Goal: Transaction & Acquisition: Obtain resource

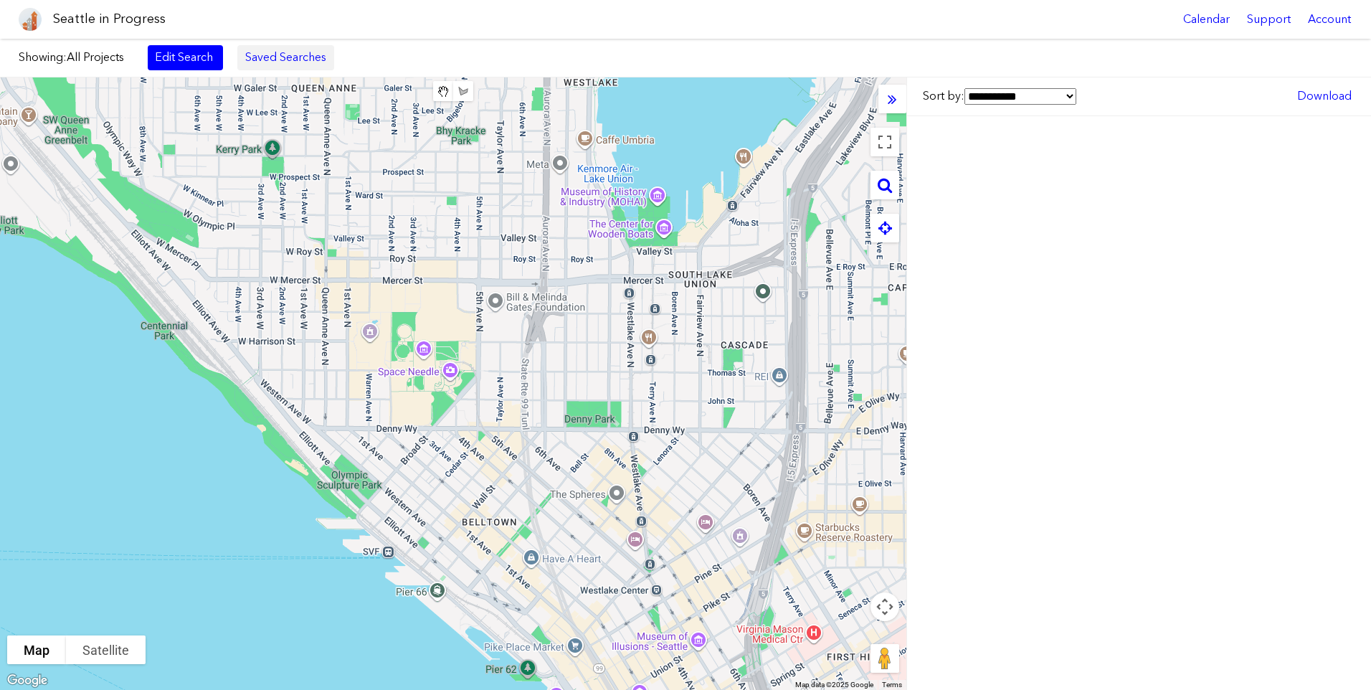
click at [270, 62] on link "Saved Searches" at bounding box center [285, 57] width 97 height 24
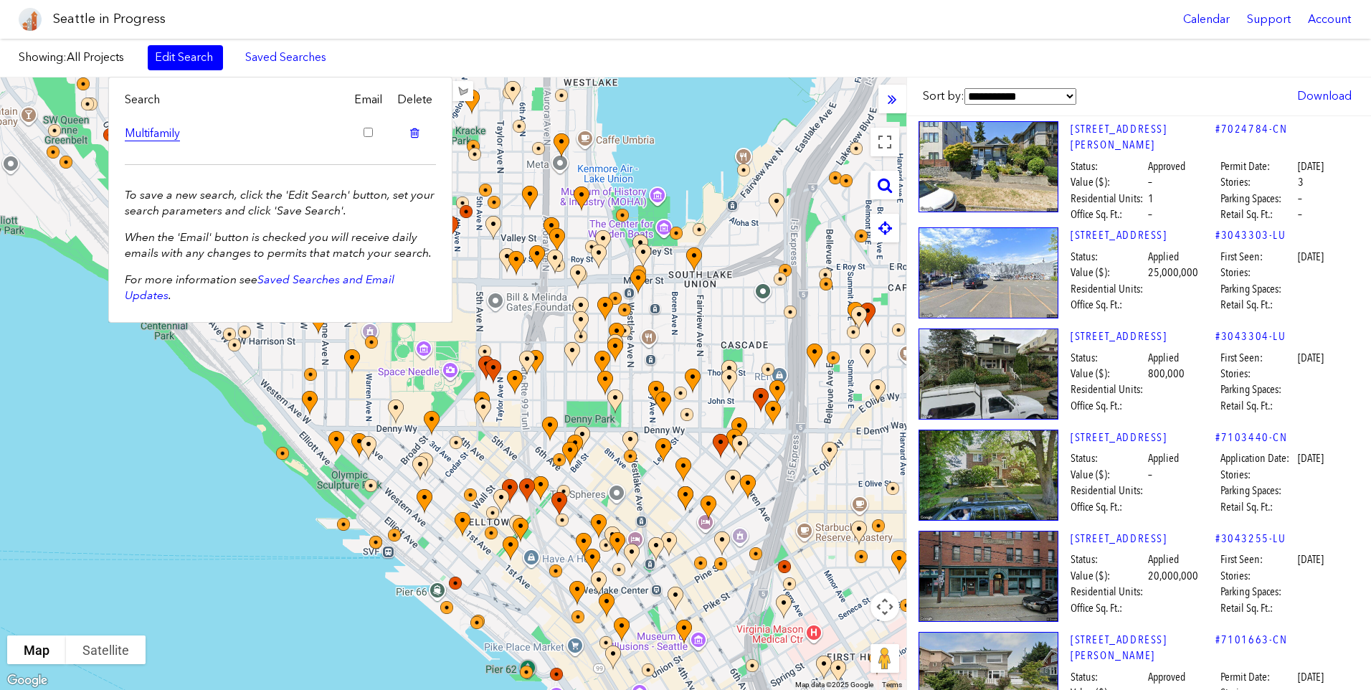
click at [260, 129] on link "Multifamily" at bounding box center [234, 133] width 218 height 16
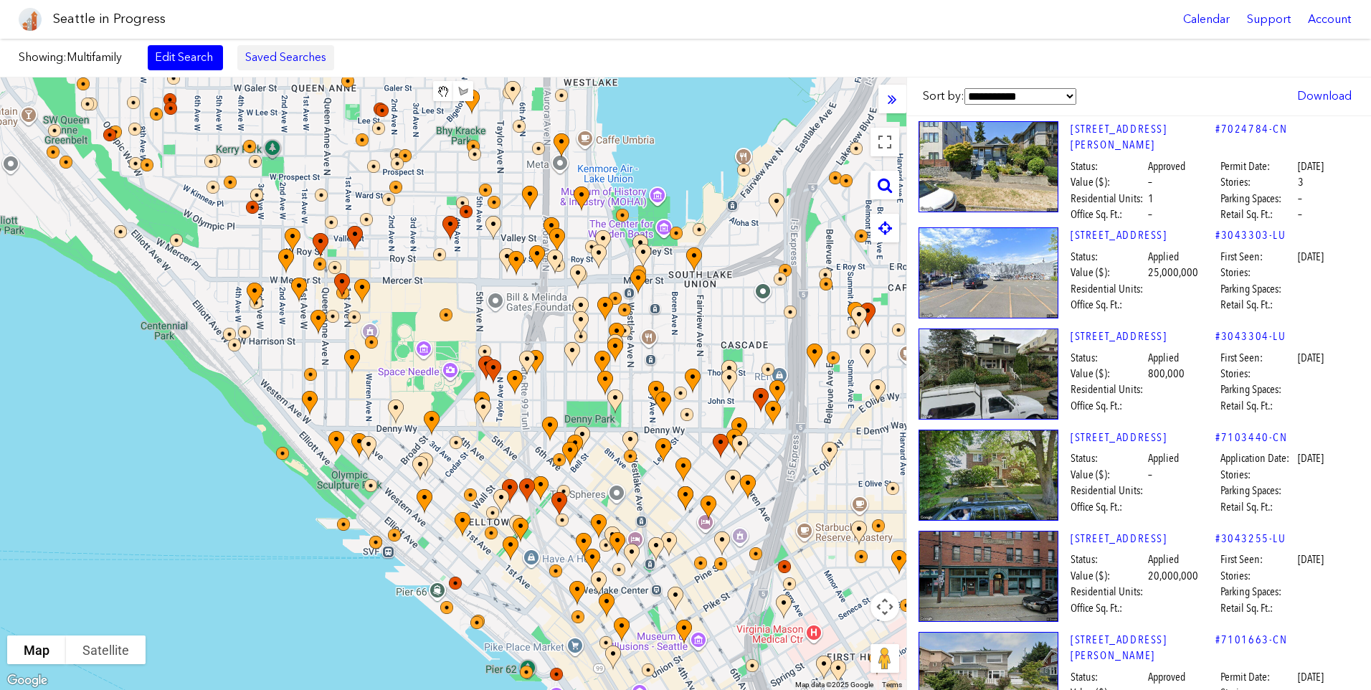
click at [289, 64] on link "Saved Searches" at bounding box center [285, 57] width 97 height 24
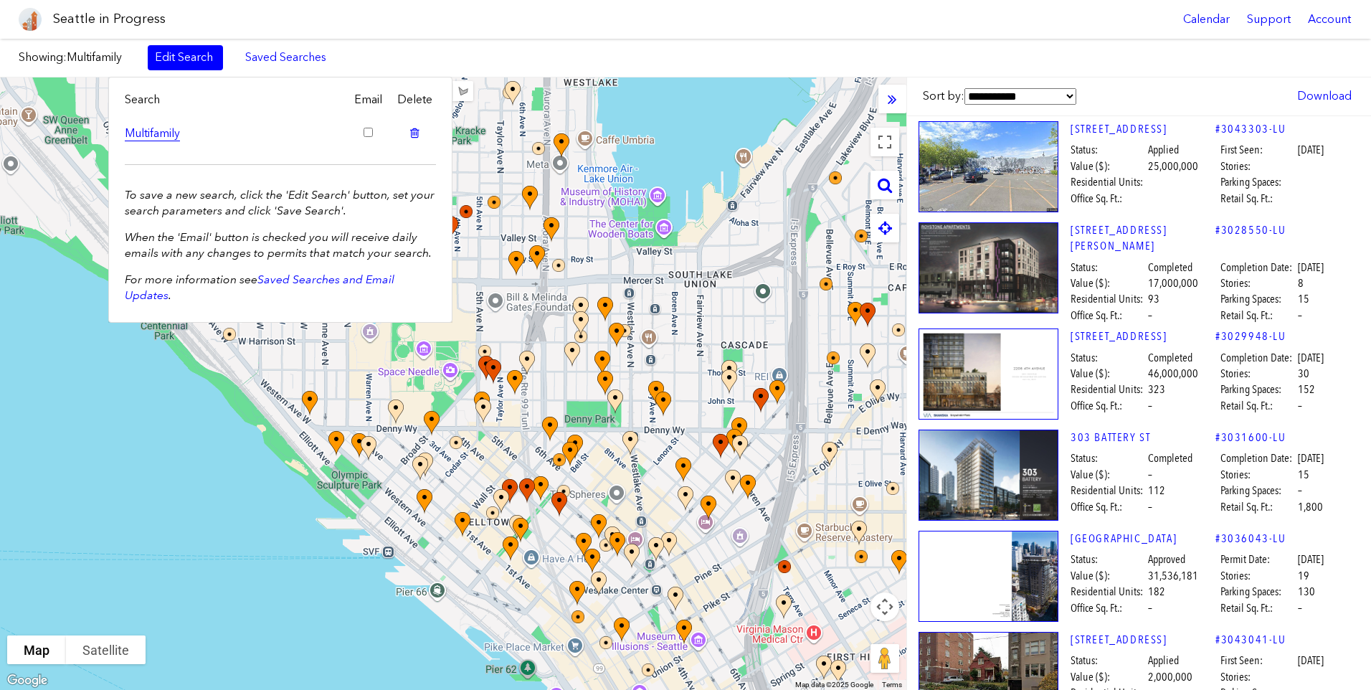
click at [169, 135] on link "Multifamily" at bounding box center [234, 133] width 218 height 16
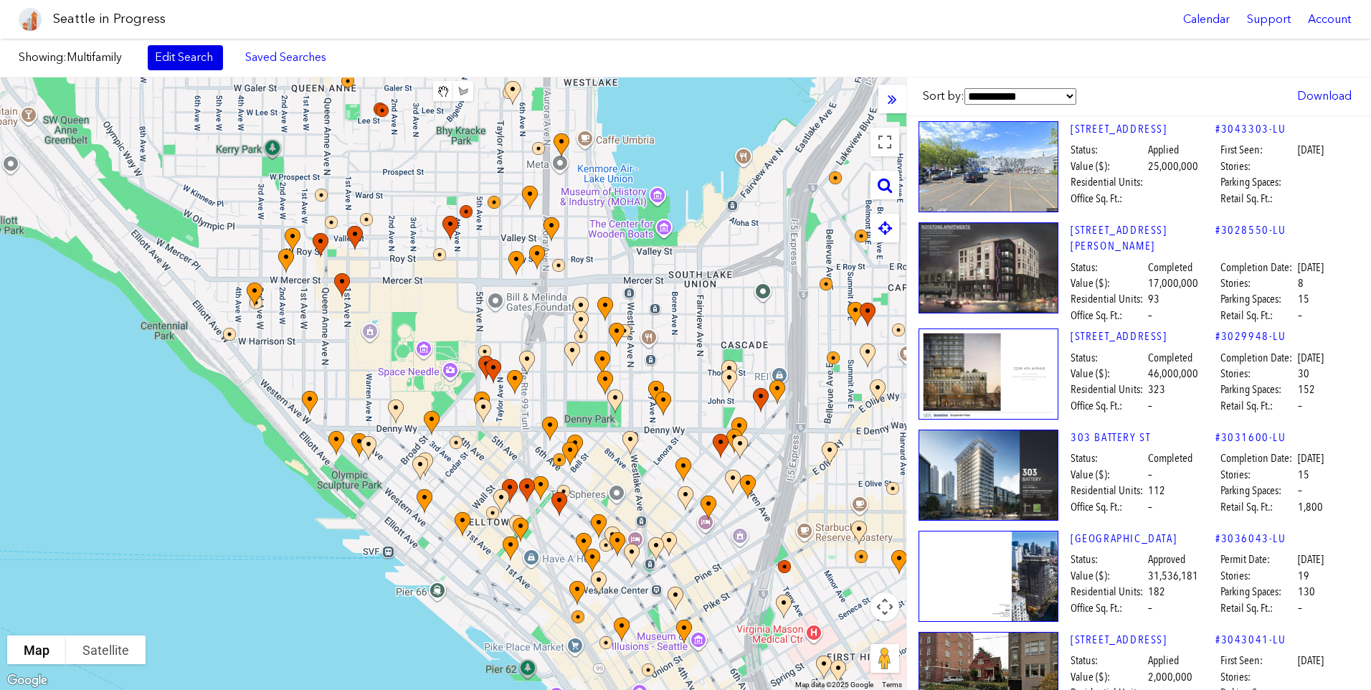
click at [200, 67] on link "Edit Search" at bounding box center [185, 57] width 75 height 24
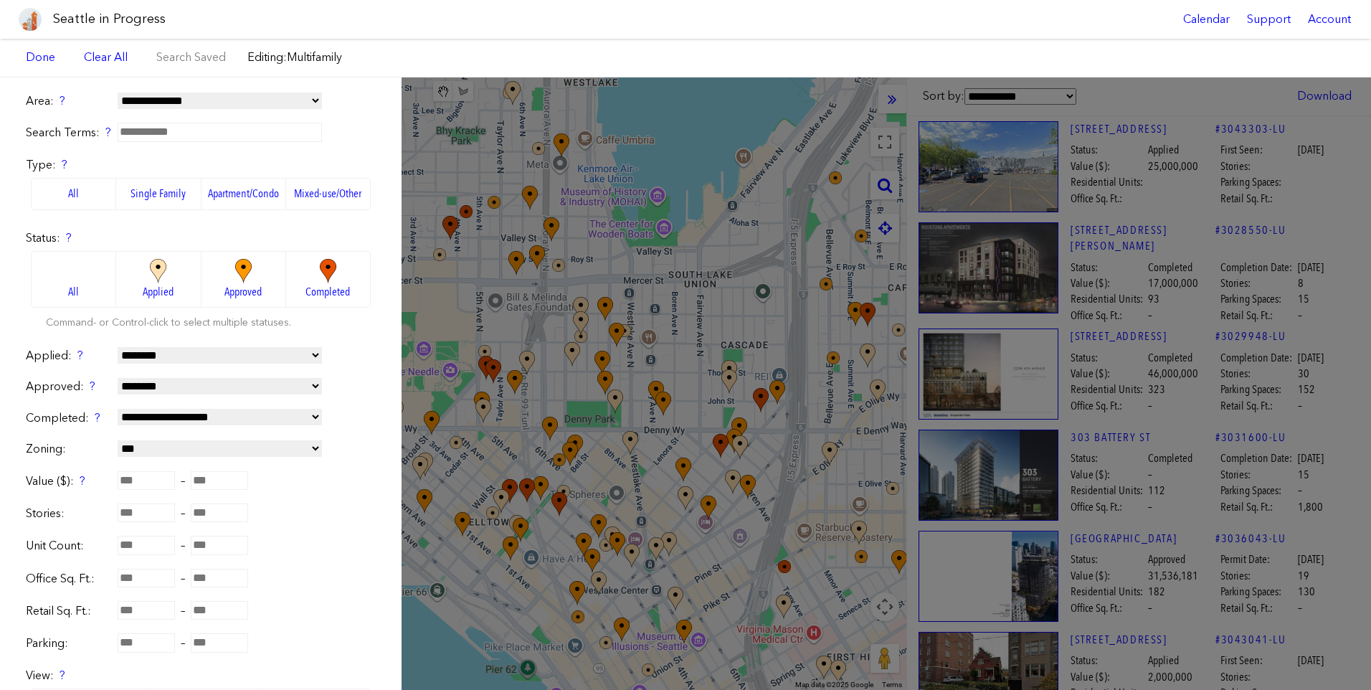
click at [209, 58] on span "Save Search Search Saved" at bounding box center [191, 57] width 84 height 24
click at [471, 131] on div "**********" at bounding box center [685, 383] width 1371 height 612
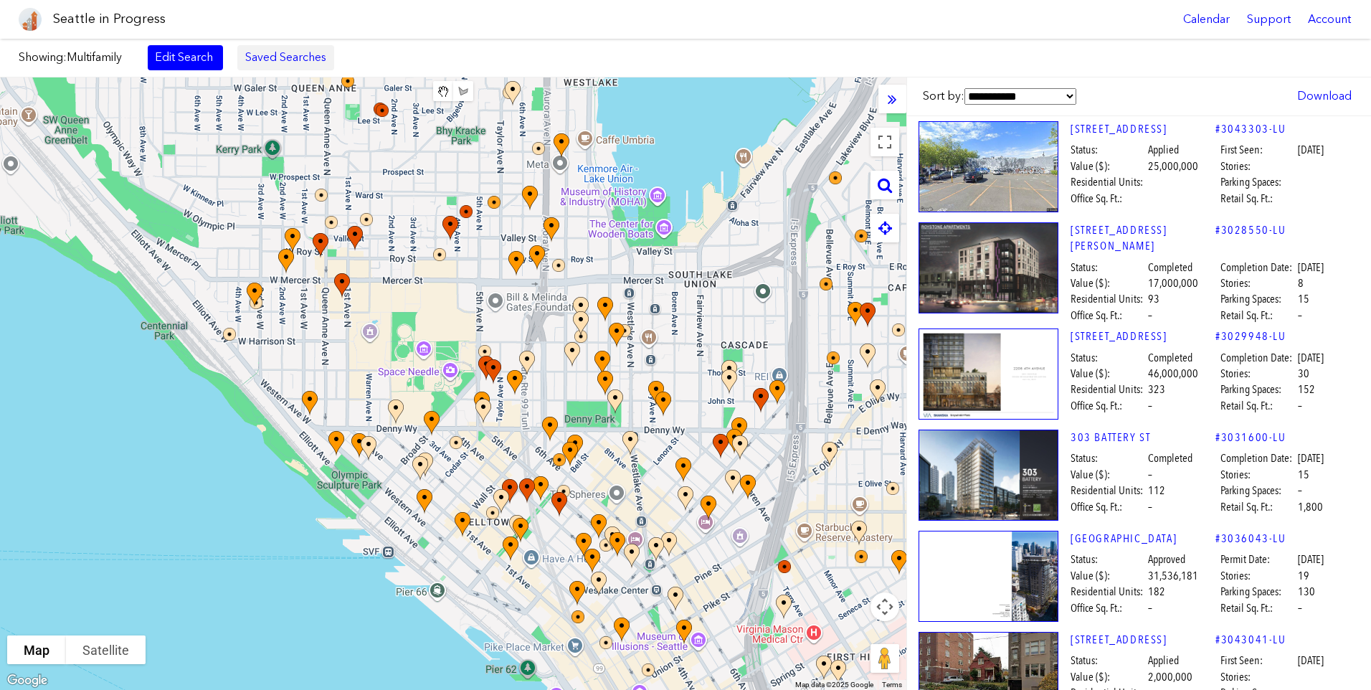
click at [274, 58] on link "Saved Searches" at bounding box center [285, 57] width 97 height 24
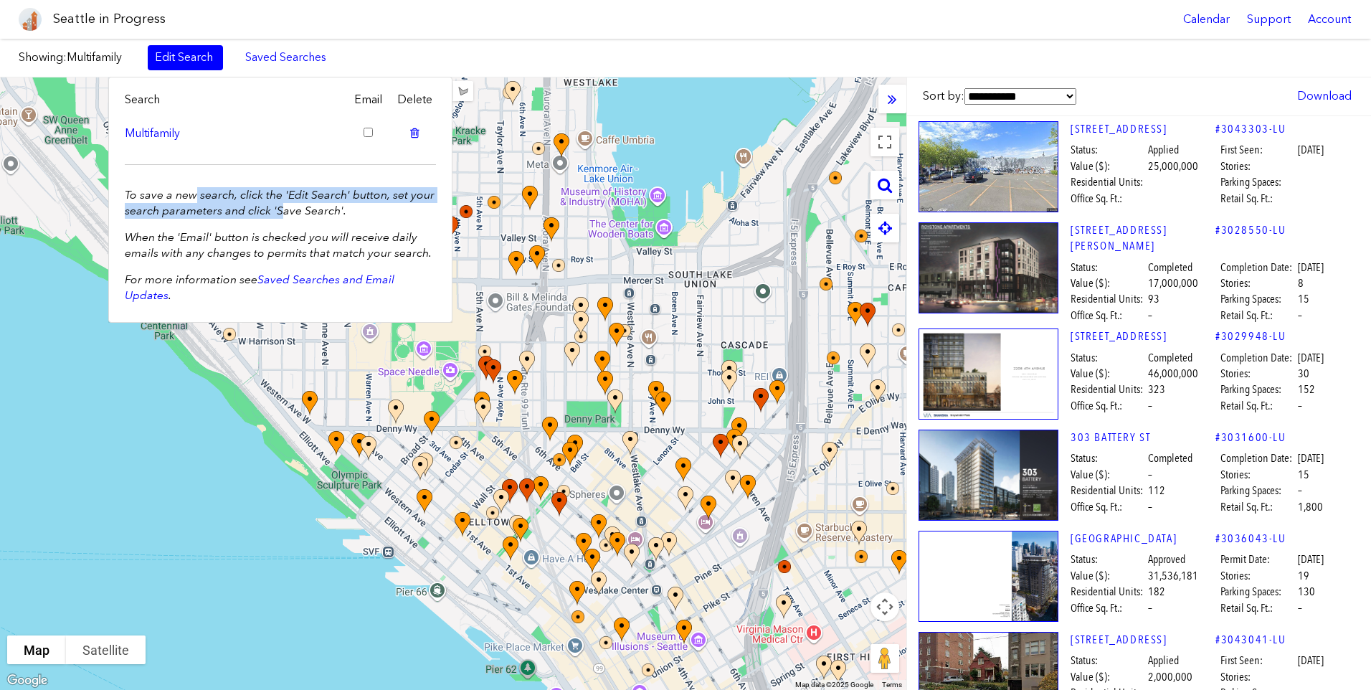
drag, startPoint x: 195, startPoint y: 198, endPoint x: 282, endPoint y: 207, distance: 88.0
click at [282, 207] on em "To save a new search, click the 'Edit Search' button, set your search parameter…" at bounding box center [280, 202] width 310 height 29
click at [158, 133] on link "Multifamily" at bounding box center [234, 133] width 218 height 16
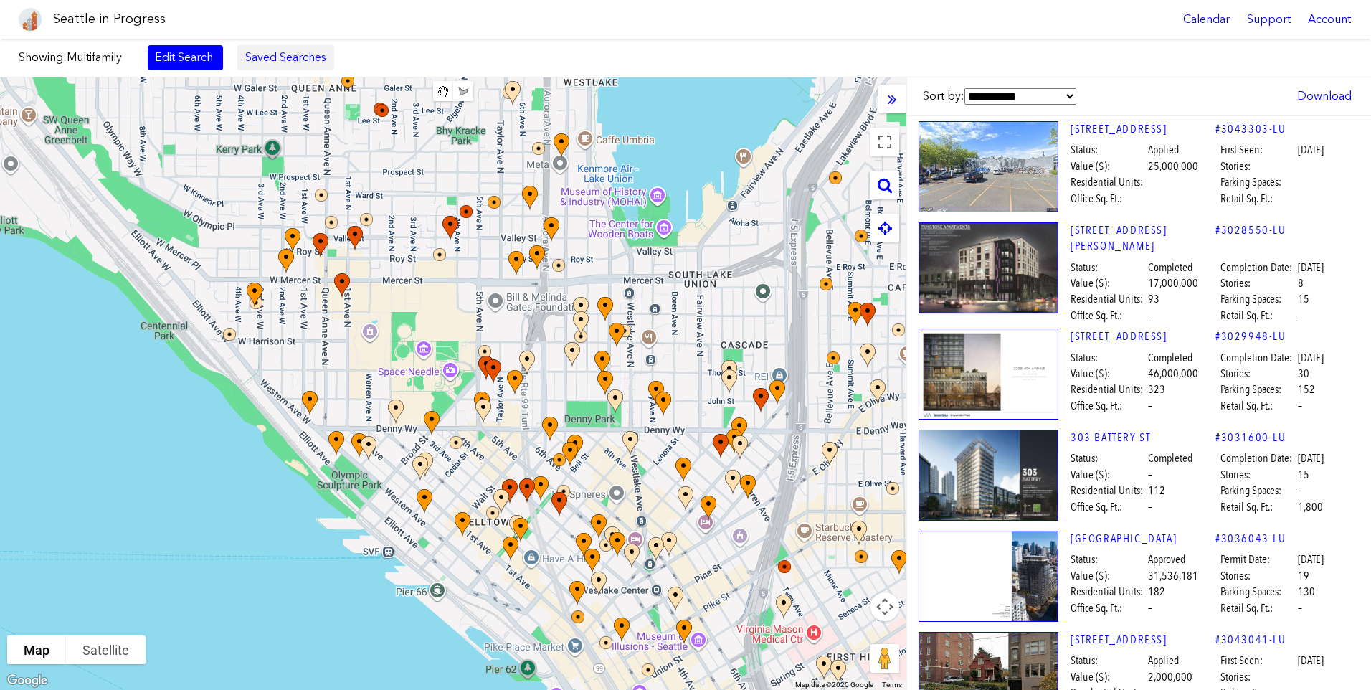
click at [270, 66] on link "Saved Searches" at bounding box center [285, 57] width 97 height 24
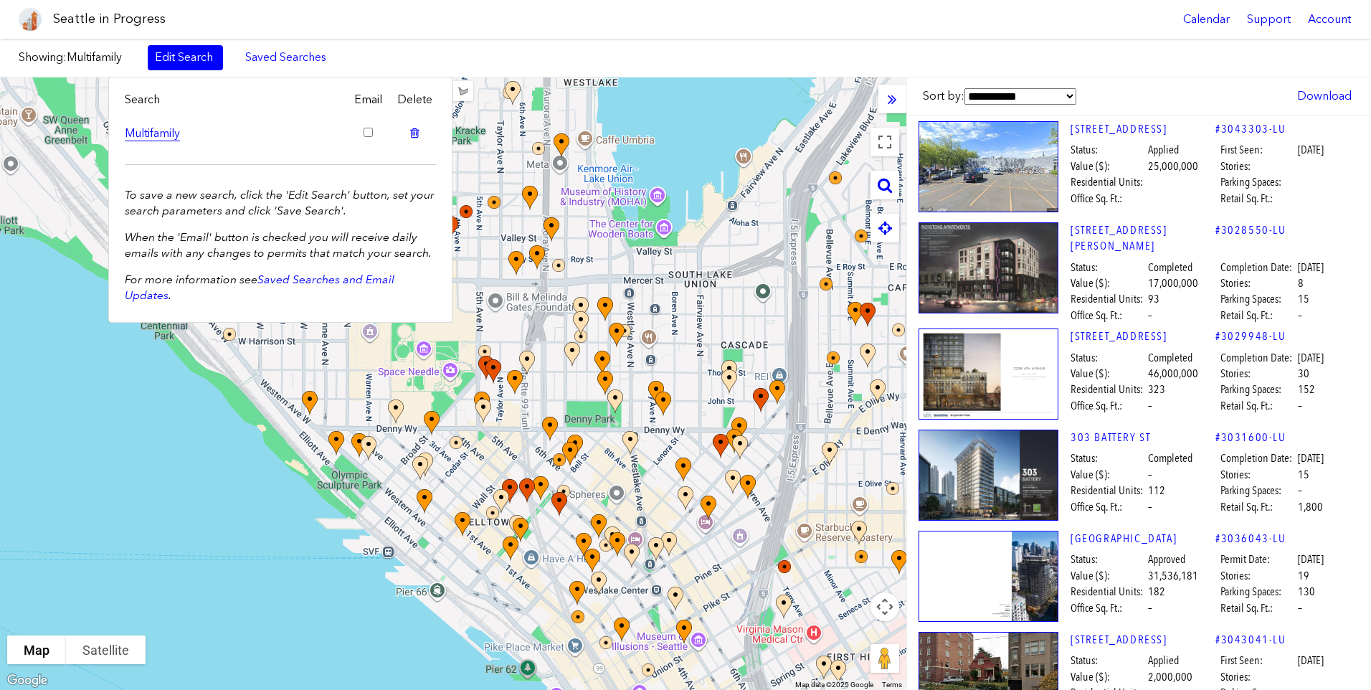
click at [171, 130] on link "Multifamily" at bounding box center [234, 133] width 218 height 16
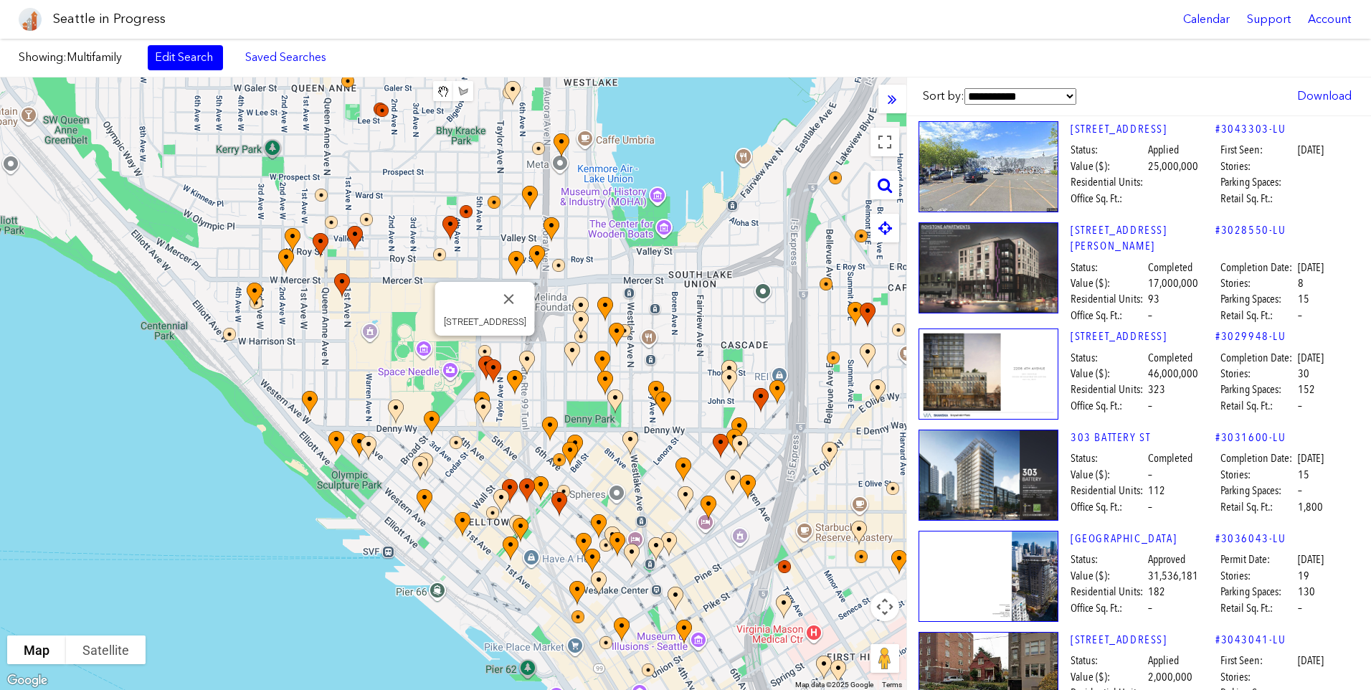
click at [1027, 96] on select "**********" at bounding box center [1020, 96] width 112 height 16
click at [282, 62] on link "Saved Searches" at bounding box center [285, 57] width 97 height 24
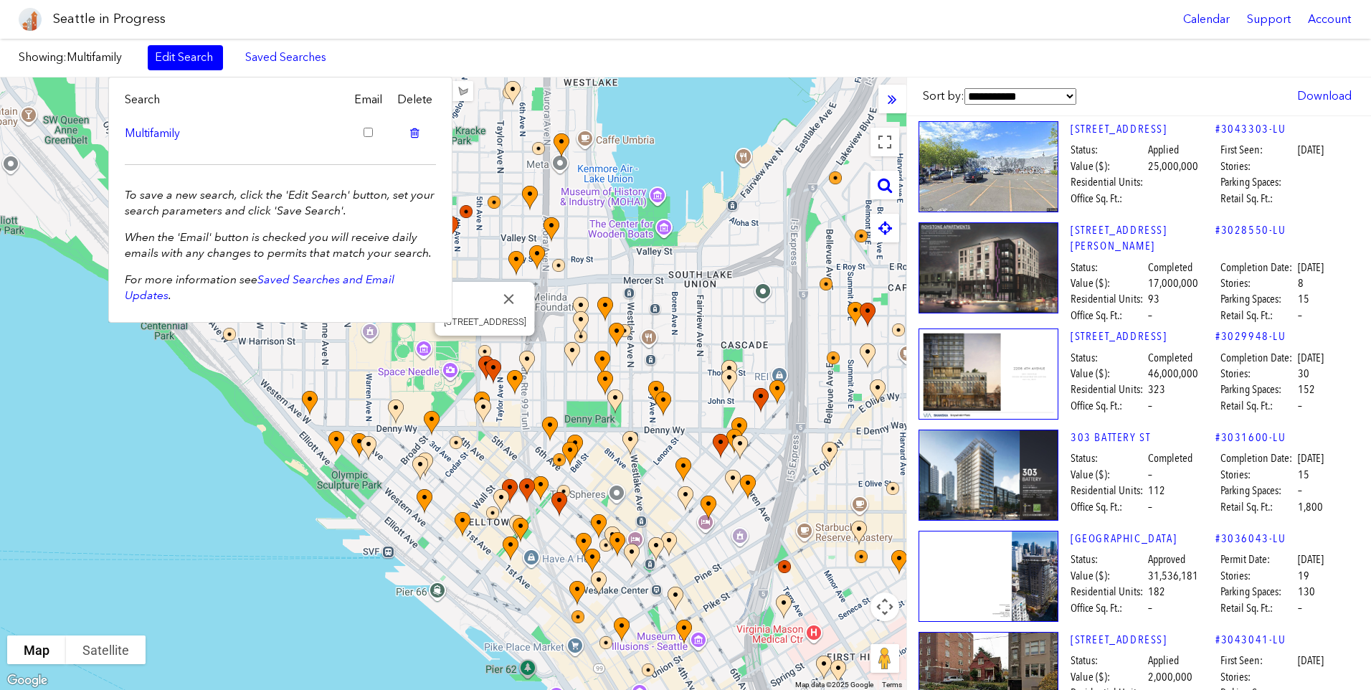
click at [374, 29] on div "Seattle in Progress Calendar Support Account" at bounding box center [685, 19] width 1371 height 39
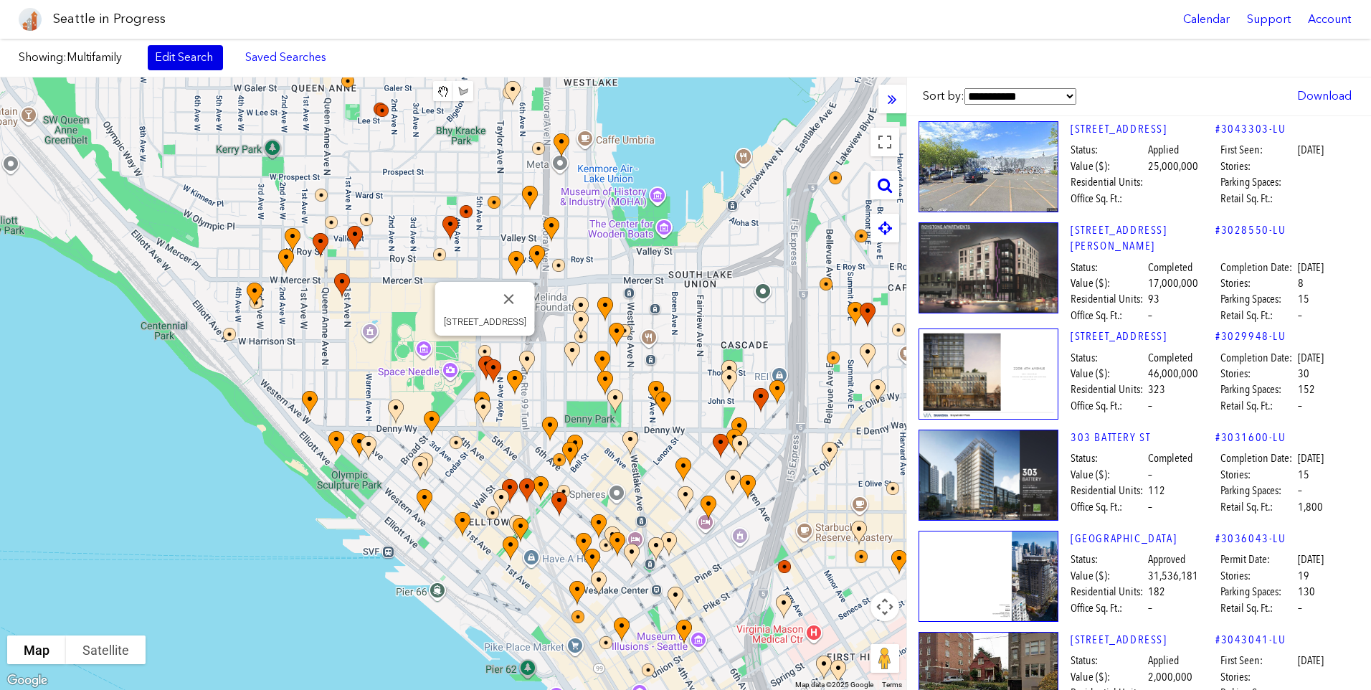
click at [188, 60] on link "Edit Search" at bounding box center [185, 57] width 75 height 24
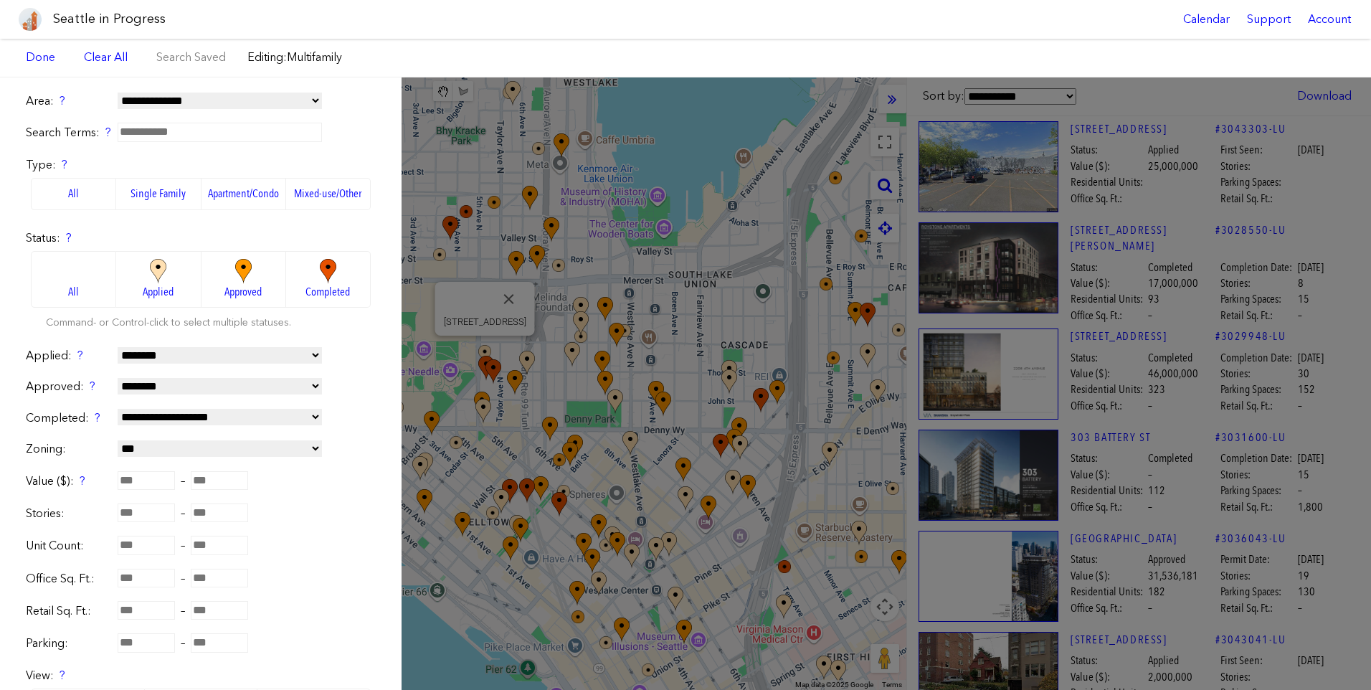
click at [92, 193] on label "All" at bounding box center [73, 194] width 85 height 32
click at [229, 194] on label "Apartment/Condo" at bounding box center [243, 194] width 85 height 32
click at [467, 205] on div "**********" at bounding box center [685, 383] width 1371 height 612
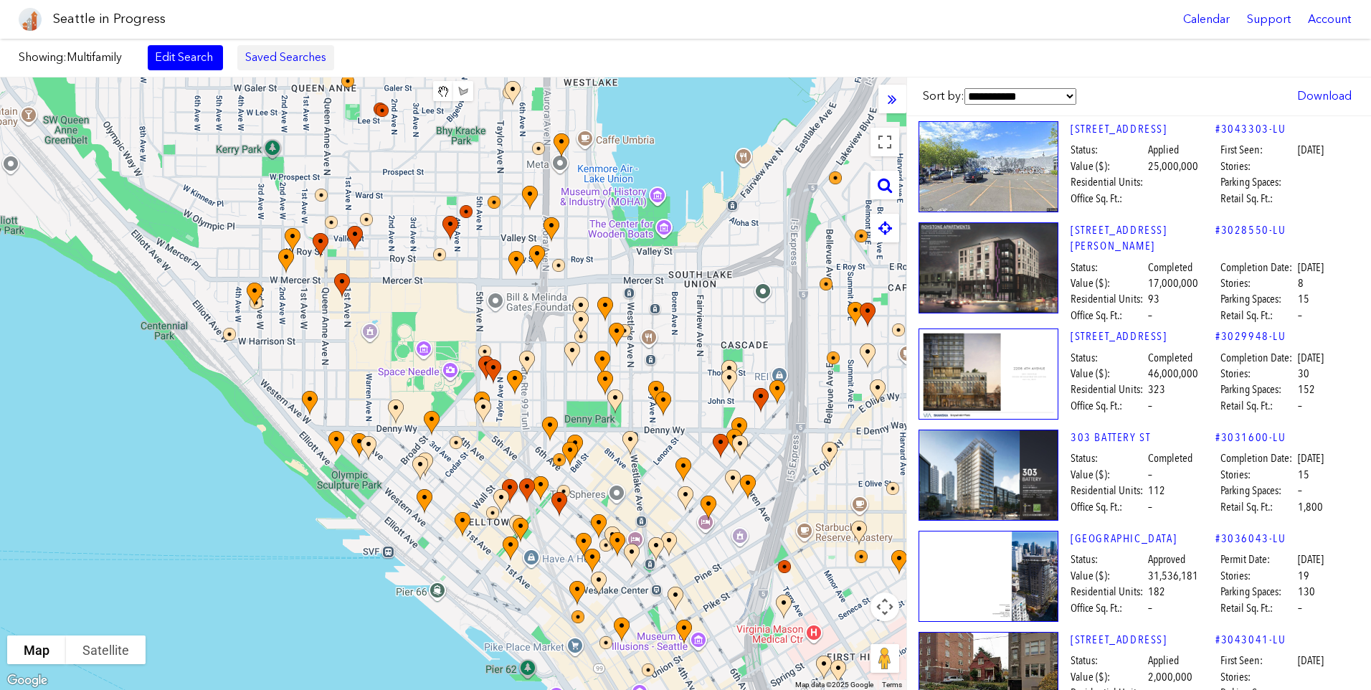
click at [308, 65] on link "Saved Searches" at bounding box center [285, 57] width 97 height 24
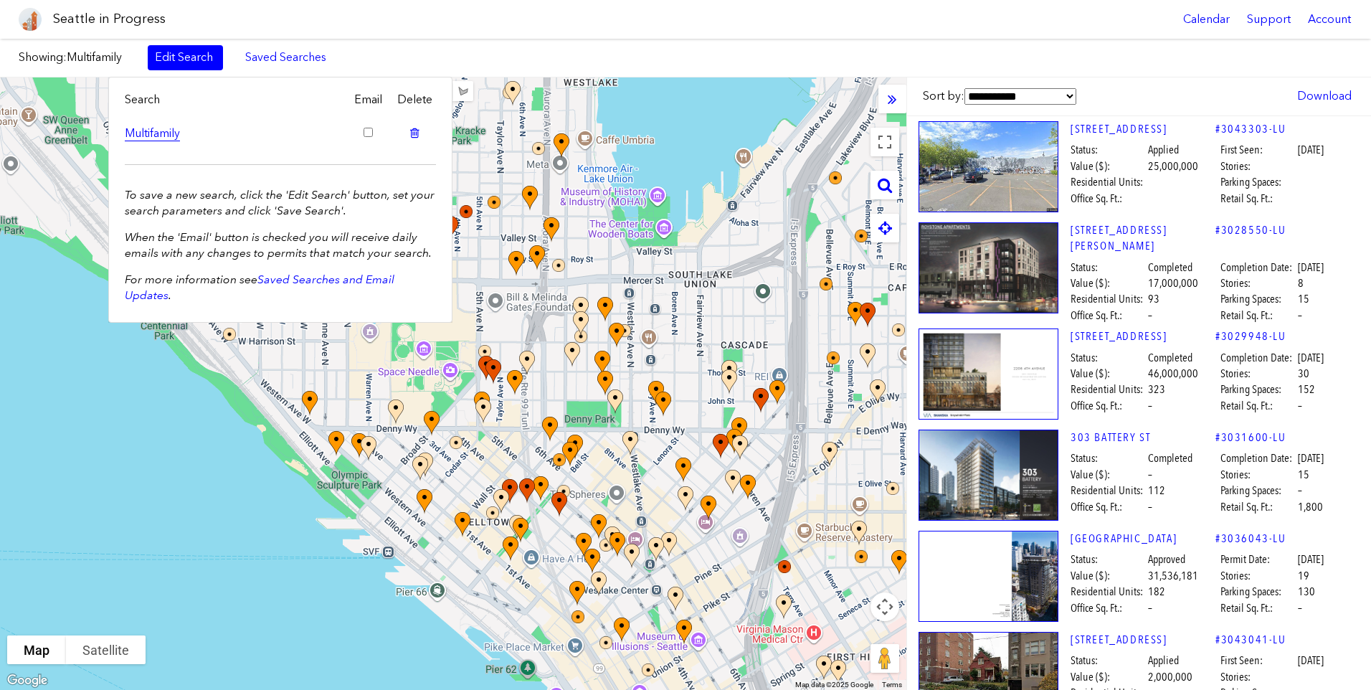
click at [166, 138] on link "Multifamily" at bounding box center [234, 133] width 218 height 16
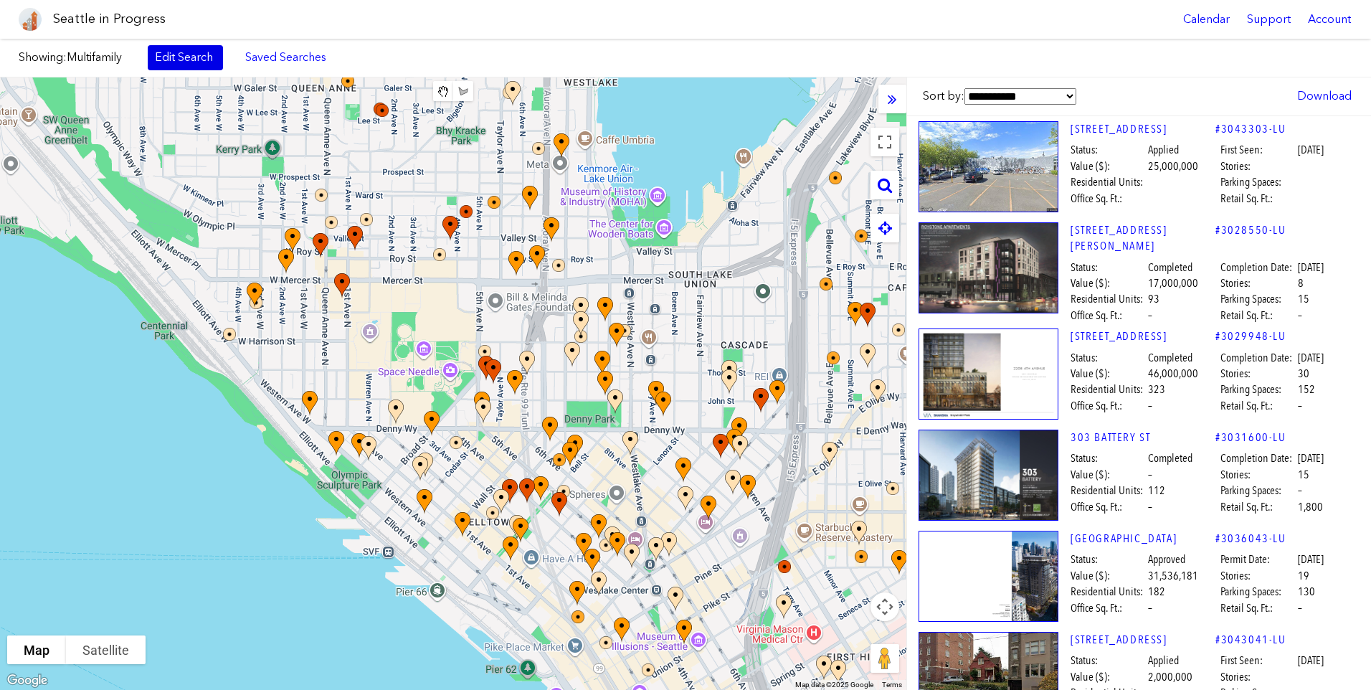
click at [182, 63] on link "Edit Search" at bounding box center [185, 57] width 75 height 24
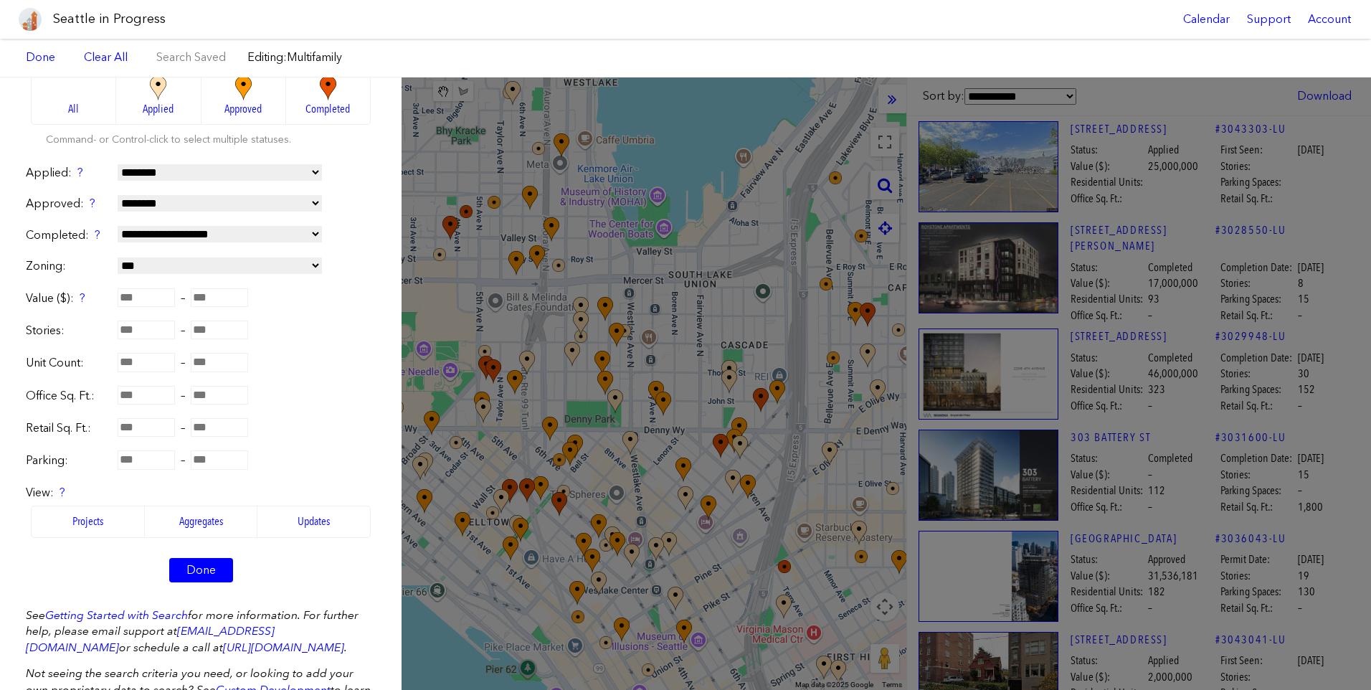
scroll to position [215, 0]
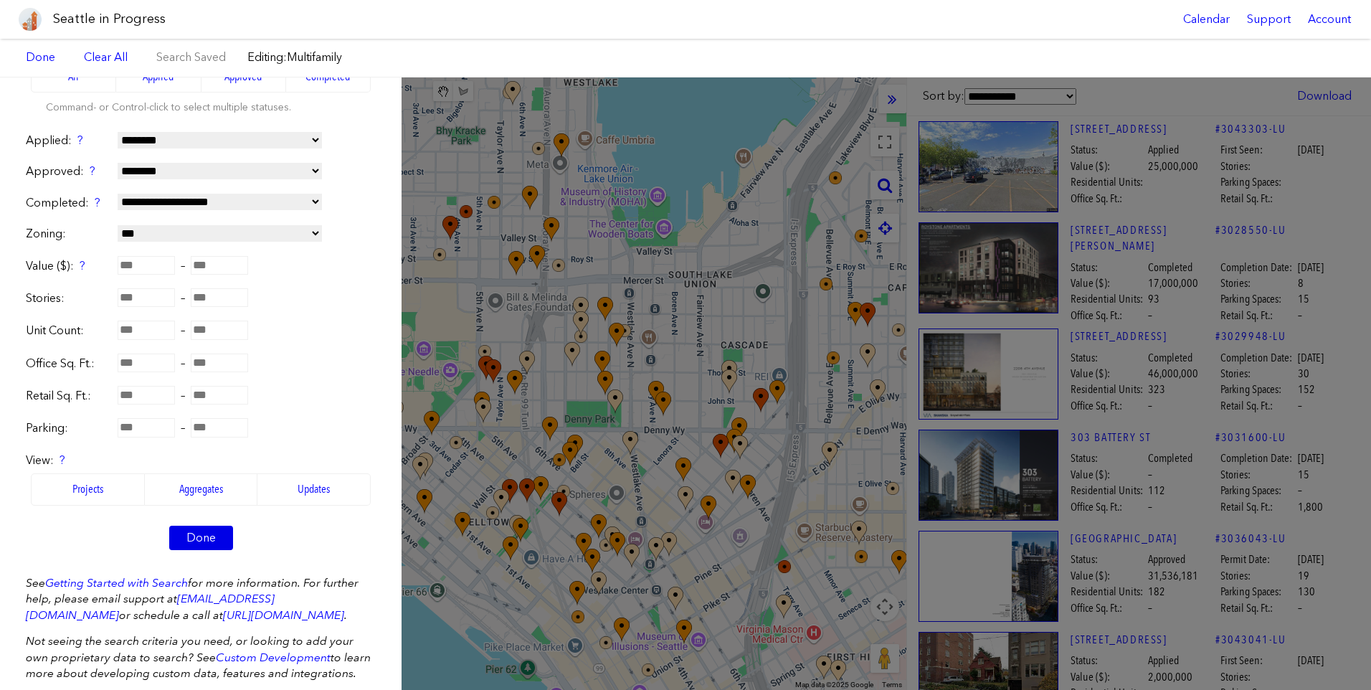
click at [213, 541] on link "Done" at bounding box center [201, 537] width 64 height 24
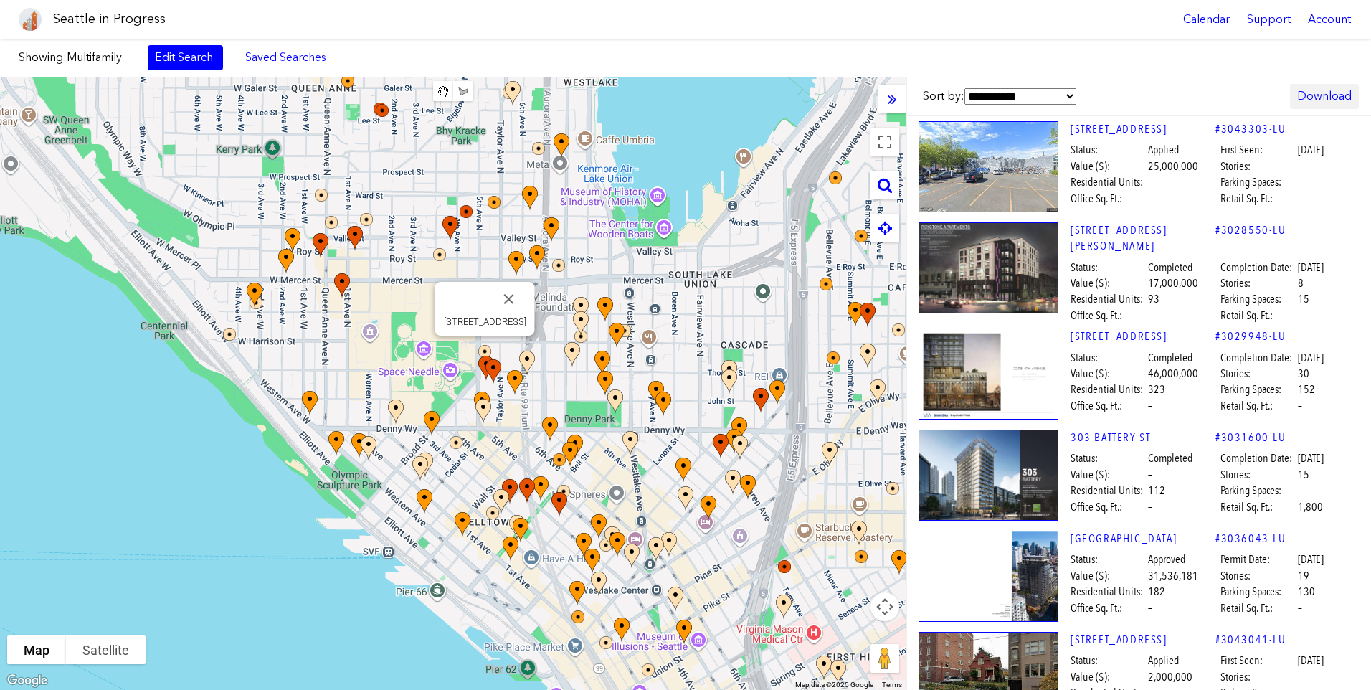
click at [1329, 89] on link "Download" at bounding box center [1324, 96] width 69 height 24
click at [1280, 160] on a,,,,]]}&type=multifamily"] "Excel" at bounding box center [1279, 164] width 141 height 32
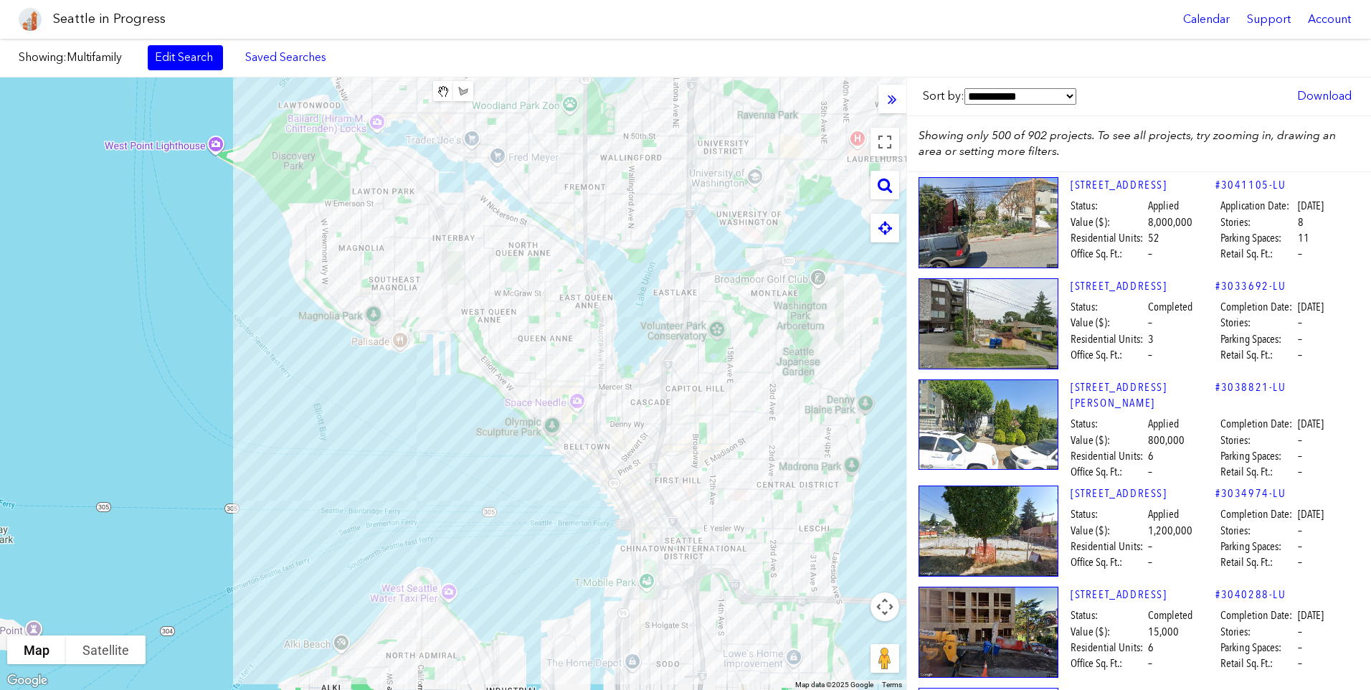
drag, startPoint x: 649, startPoint y: 462, endPoint x: 423, endPoint y: 422, distance: 229.4
click at [423, 422] on div at bounding box center [453, 383] width 906 height 612
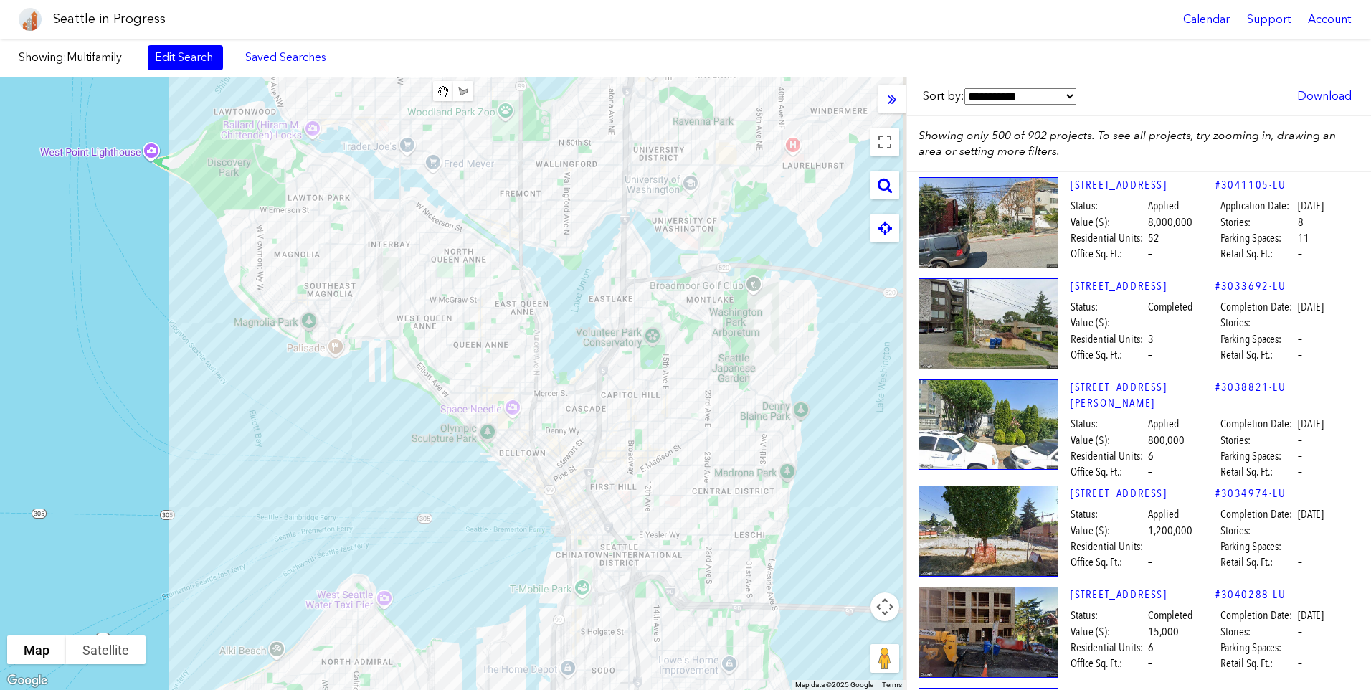
drag, startPoint x: 445, startPoint y: 426, endPoint x: 344, endPoint y: 453, distance: 104.7
click at [344, 453] on div at bounding box center [453, 383] width 906 height 612
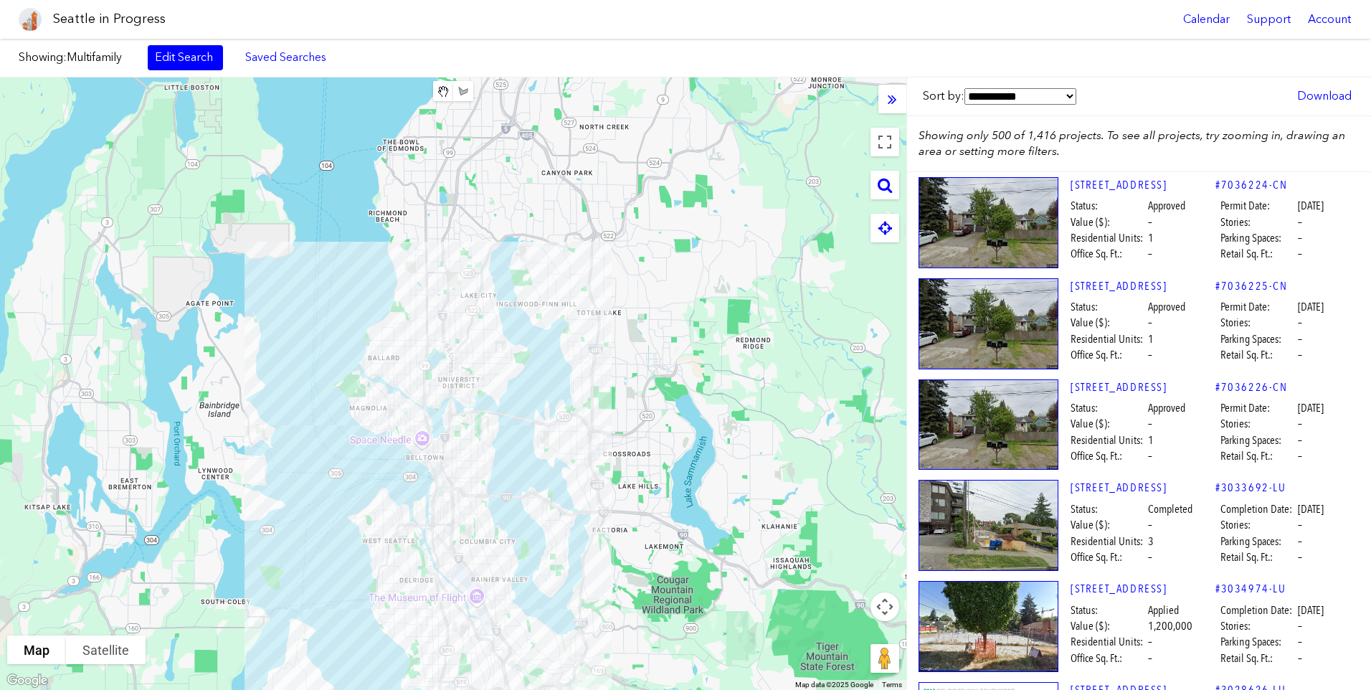
drag, startPoint x: 467, startPoint y: 467, endPoint x: 519, endPoint y: 466, distance: 52.3
click at [519, 466] on div at bounding box center [453, 383] width 906 height 612
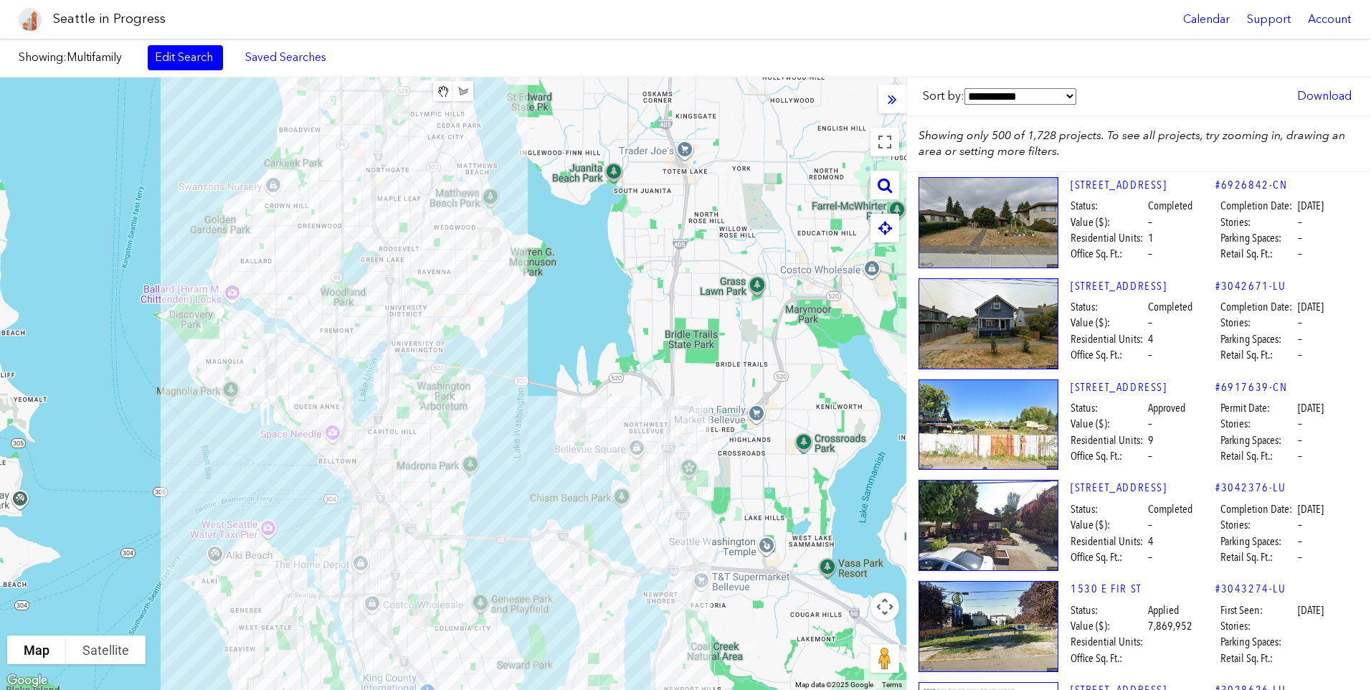
drag, startPoint x: 601, startPoint y: 471, endPoint x: 558, endPoint y: 469, distance: 43.1
click at [646, 470] on div at bounding box center [453, 383] width 906 height 612
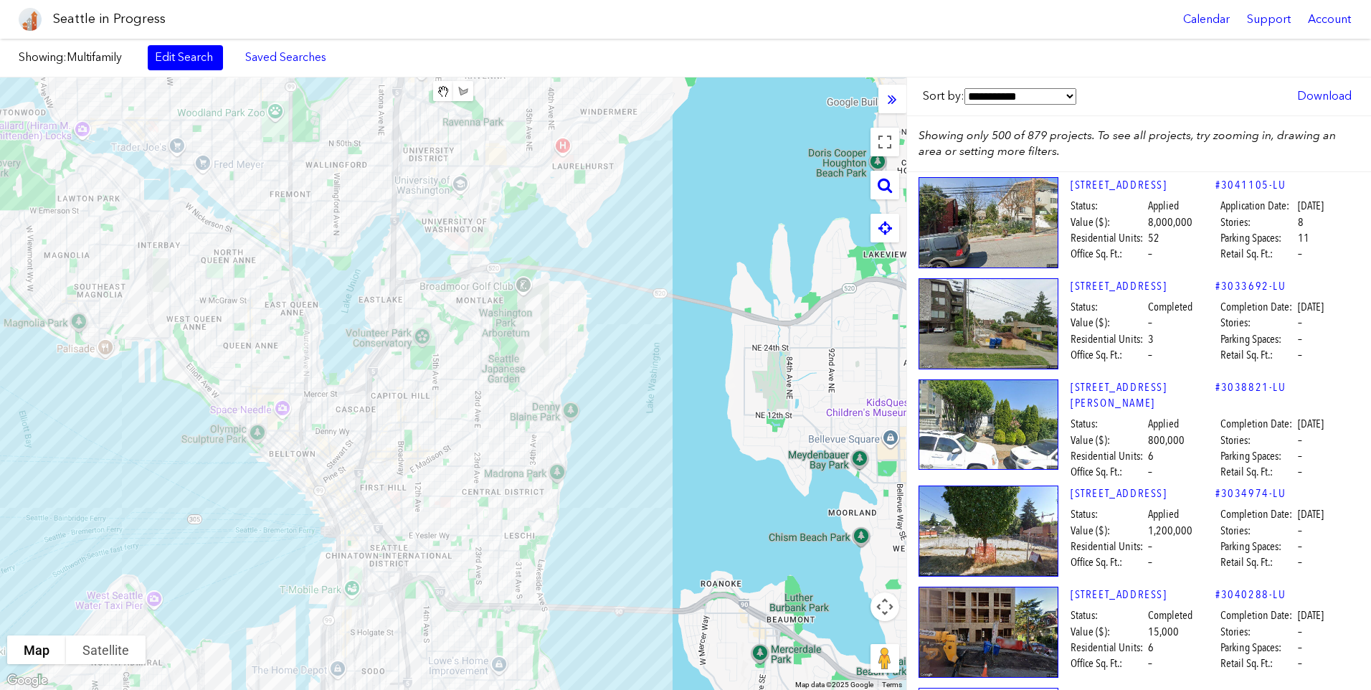
drag, startPoint x: 224, startPoint y: 492, endPoint x: 376, endPoint y: 489, distance: 151.3
click at [376, 489] on div at bounding box center [453, 383] width 906 height 612
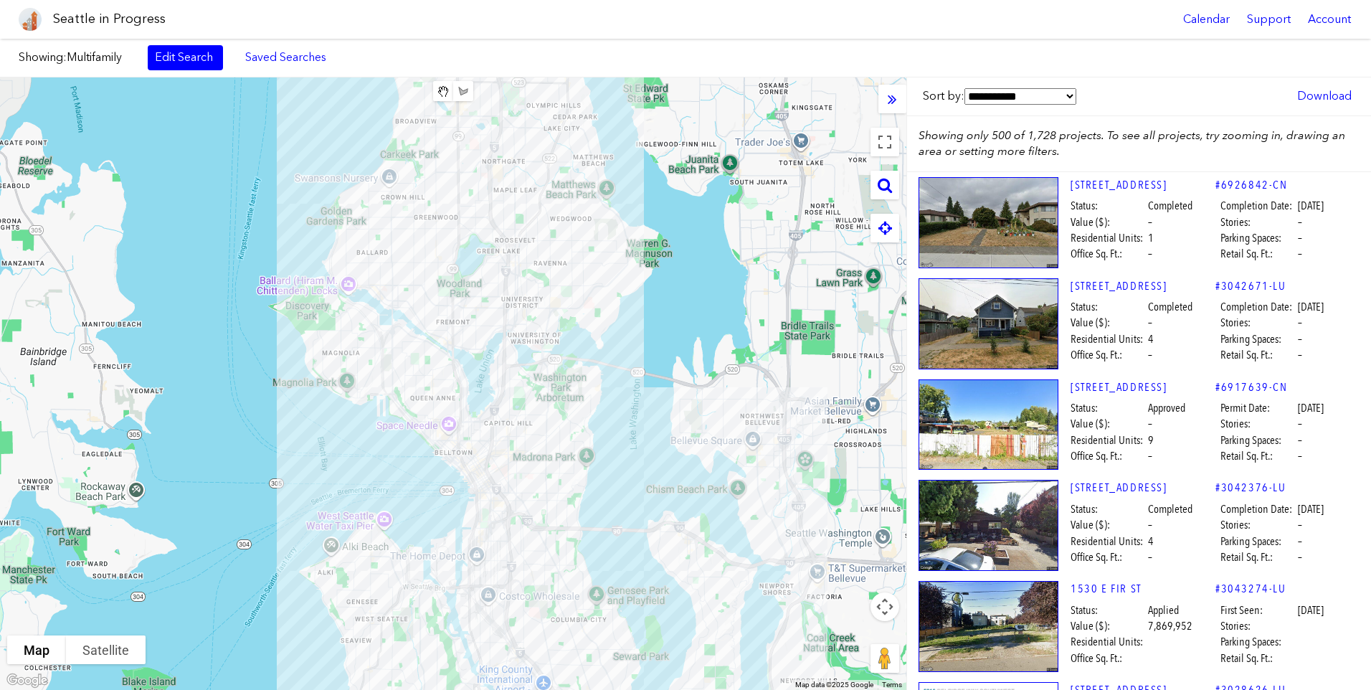
drag, startPoint x: 350, startPoint y: 487, endPoint x: 395, endPoint y: 466, distance: 50.0
click at [395, 466] on div at bounding box center [453, 383] width 906 height 612
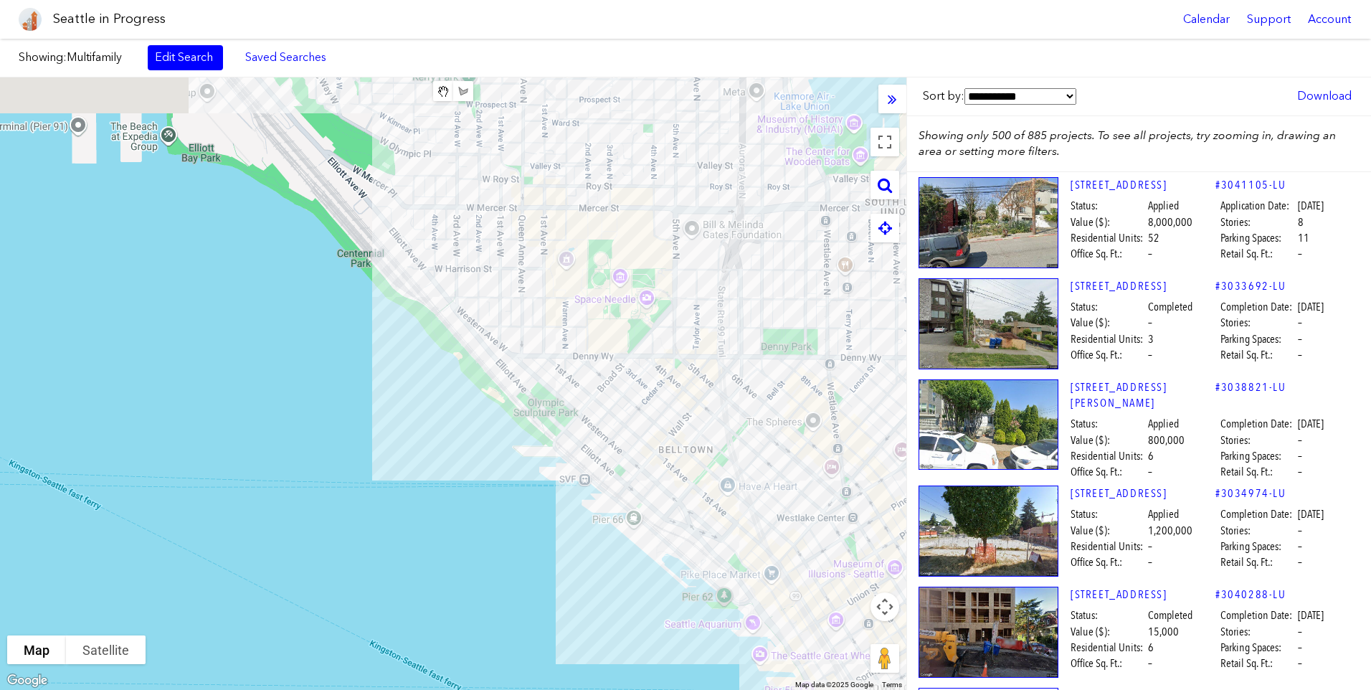
drag, startPoint x: 543, startPoint y: 374, endPoint x: 246, endPoint y: 561, distance: 351.4
click at [246, 561] on div at bounding box center [453, 383] width 906 height 612
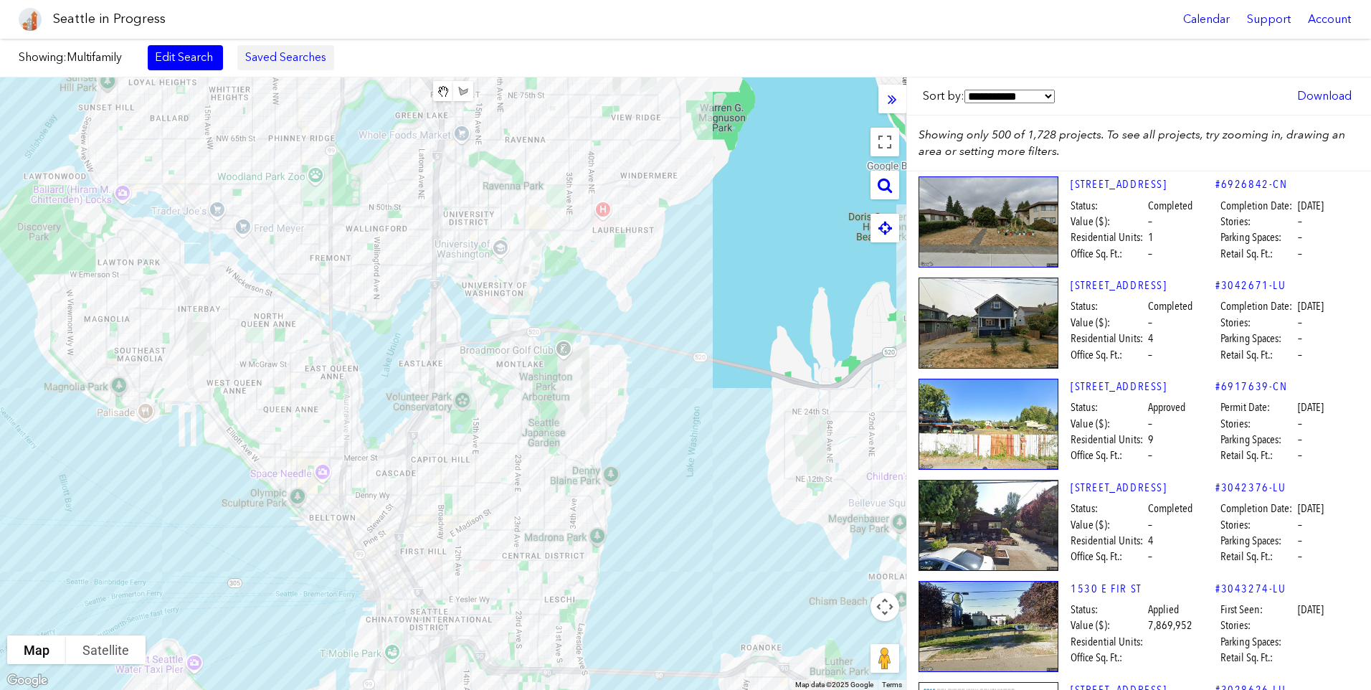
click at [255, 58] on link "Saved Searches" at bounding box center [285, 57] width 97 height 24
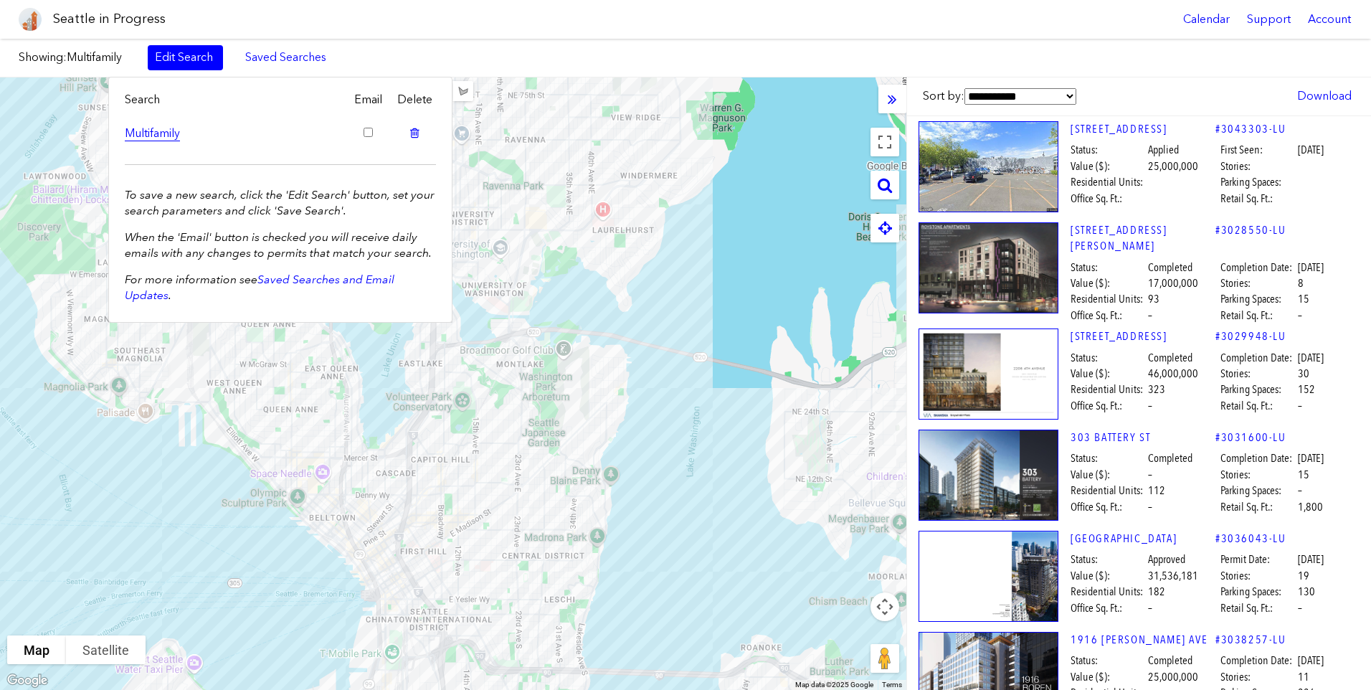
click at [144, 134] on link "Multifamily" at bounding box center [234, 133] width 218 height 16
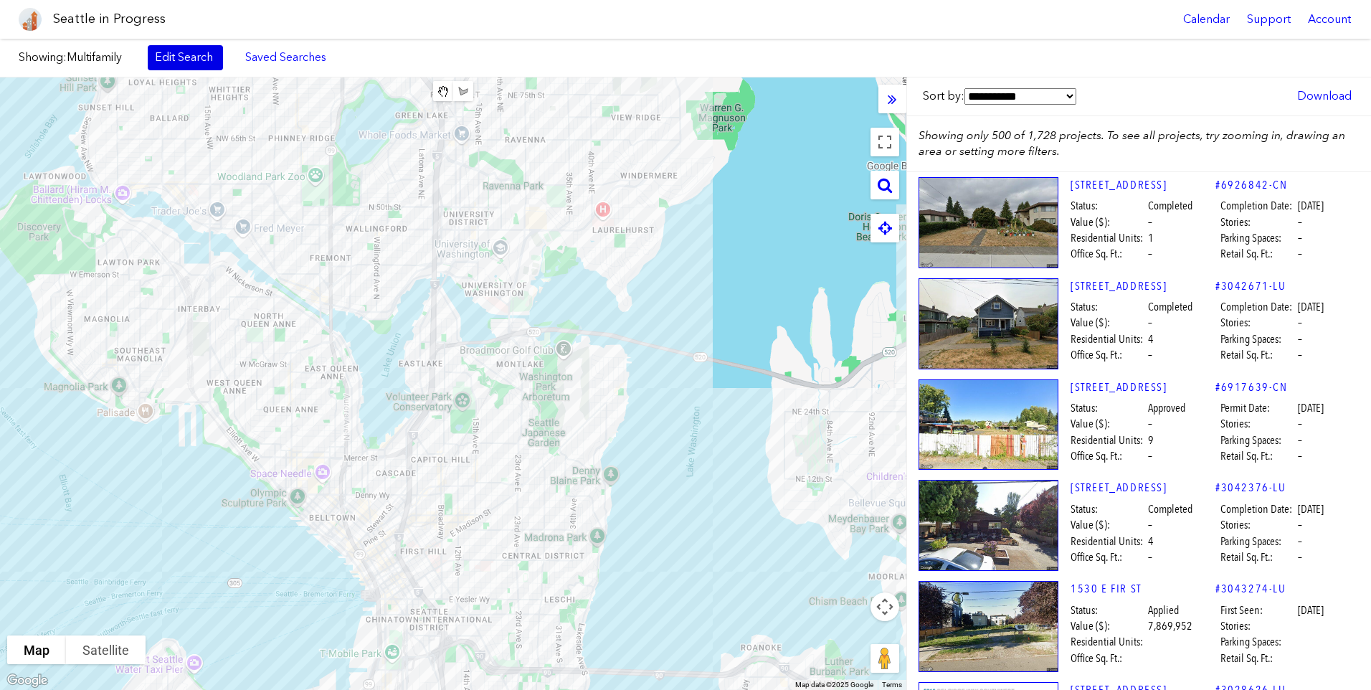
click at [184, 65] on link "Edit Search" at bounding box center [185, 57] width 75 height 24
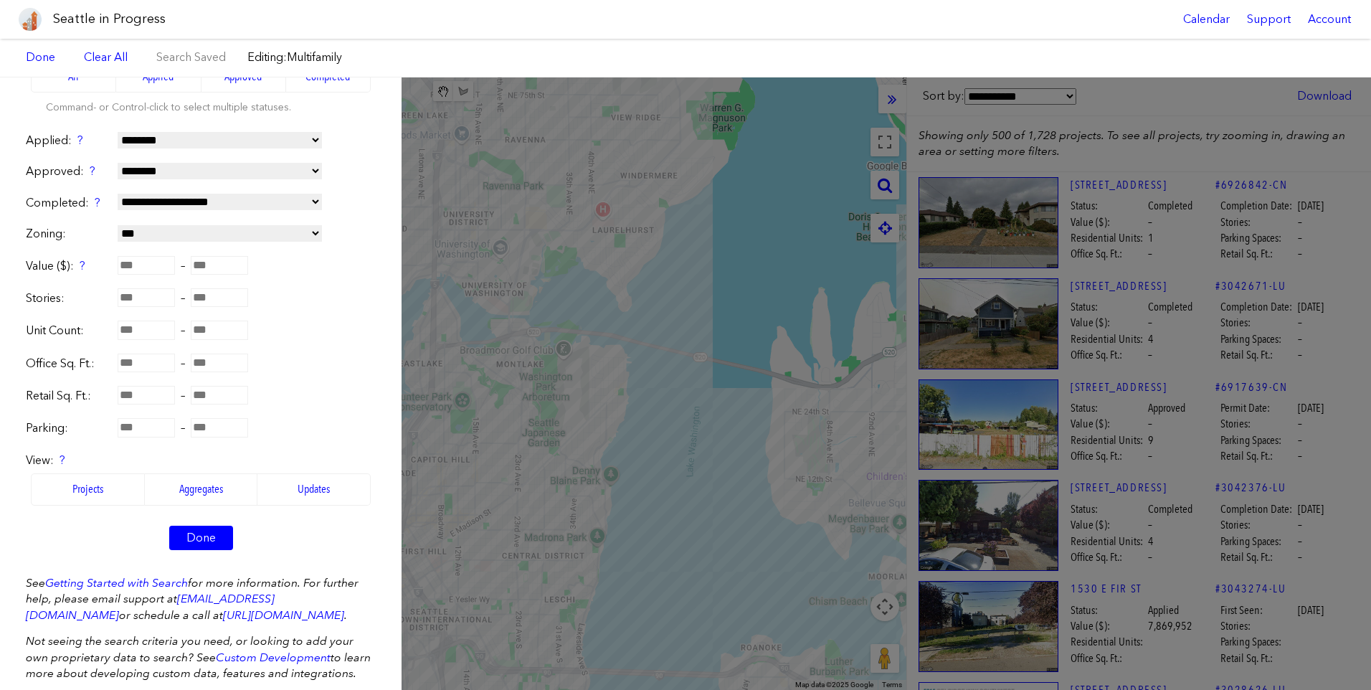
scroll to position [0, 0]
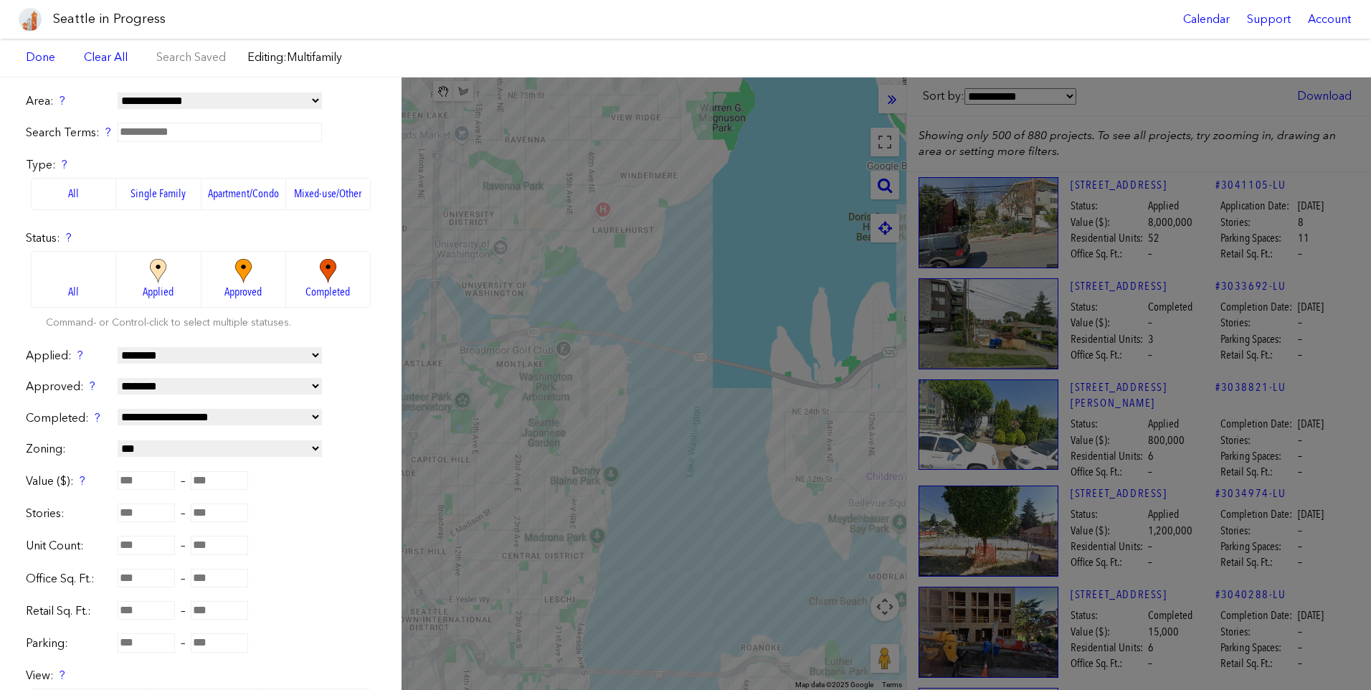
click at [187, 103] on select "**********" at bounding box center [220, 100] width 204 height 16
select select "**********"
click at [118, 92] on select "**********" at bounding box center [220, 100] width 204 height 16
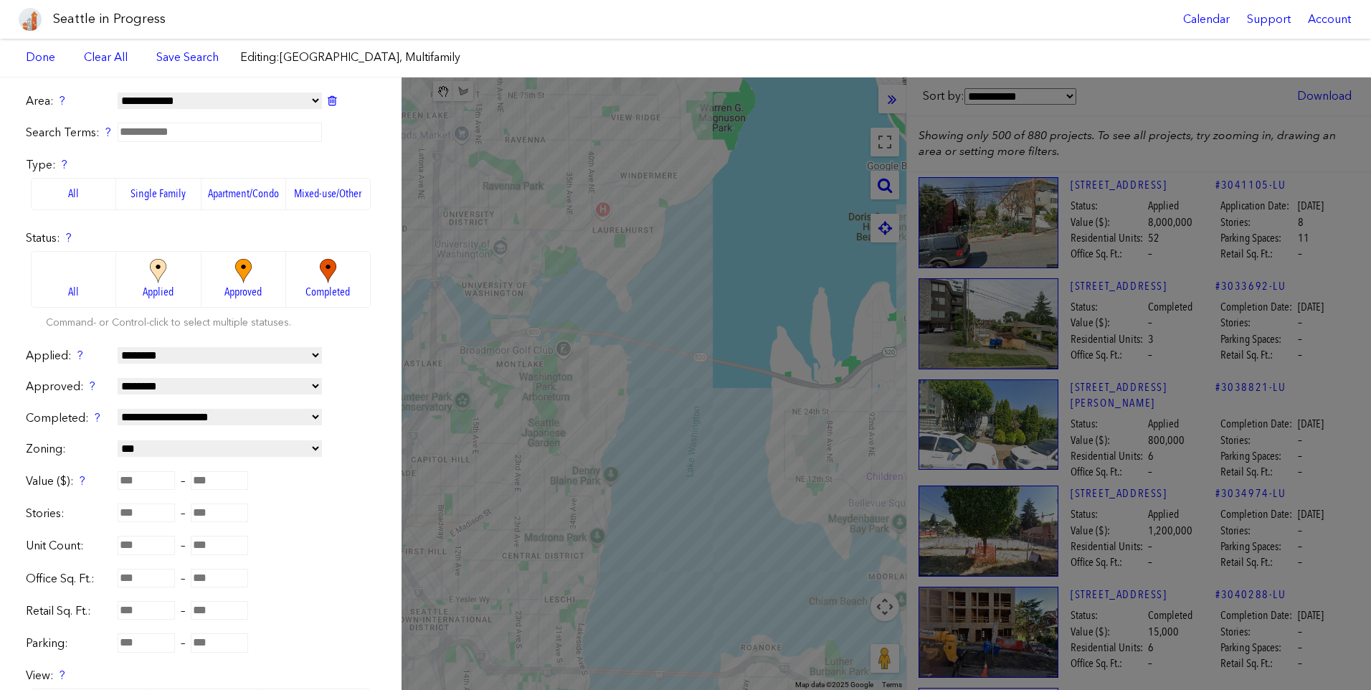
click at [296, 157] on label "Type: ?" at bounding box center [201, 165] width 350 height 16
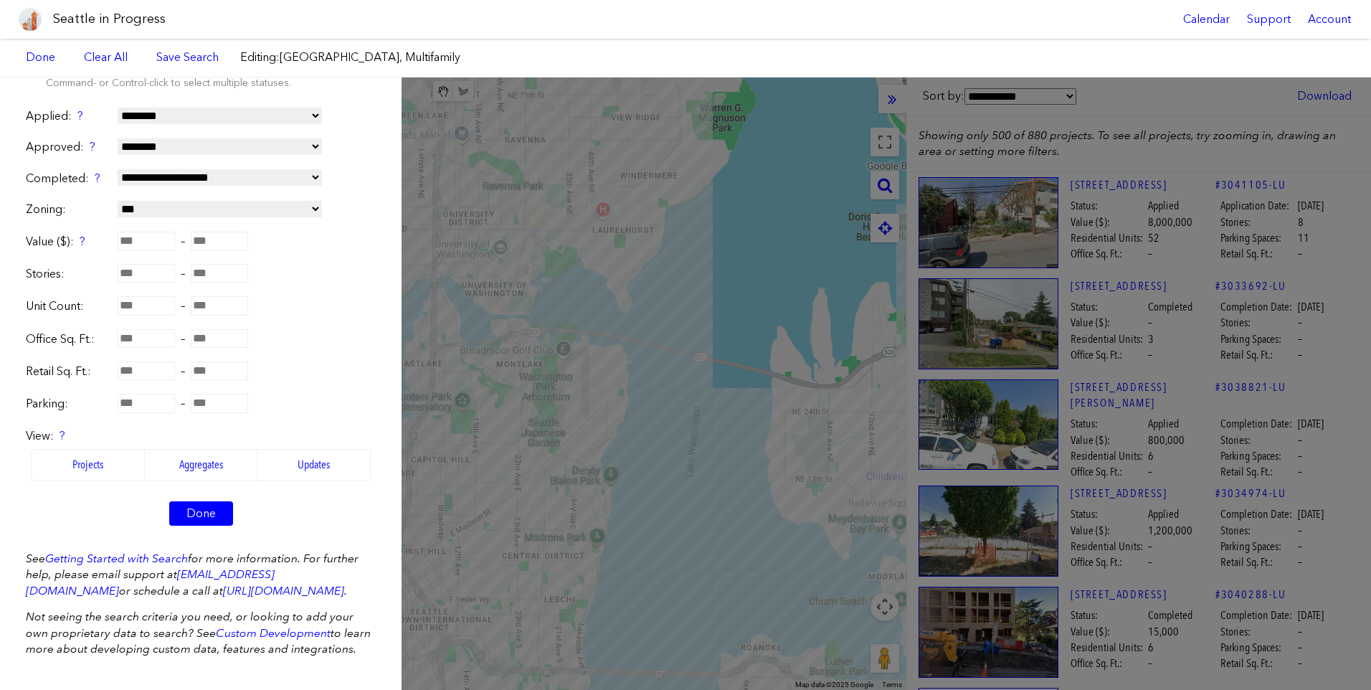
scroll to position [256, 0]
click at [196, 501] on link "Done" at bounding box center [201, 513] width 64 height 24
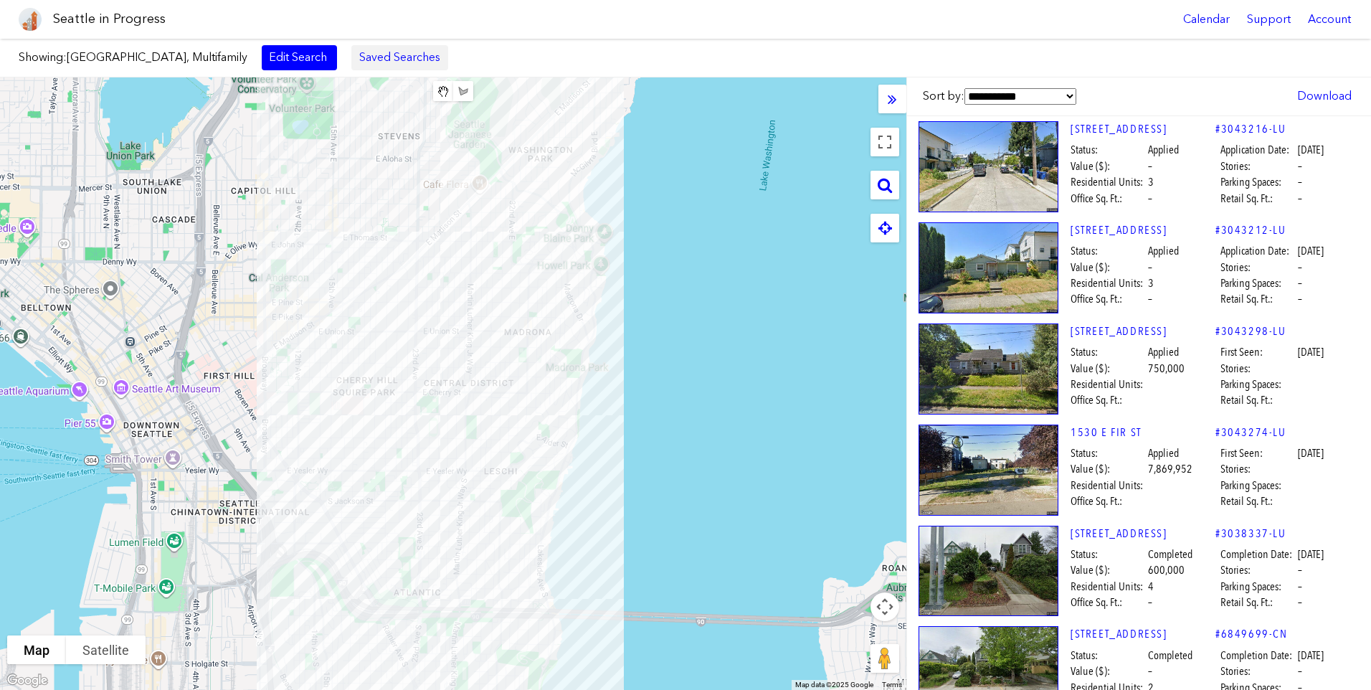
click at [351, 59] on link "Saved Searches" at bounding box center [399, 57] width 97 height 24
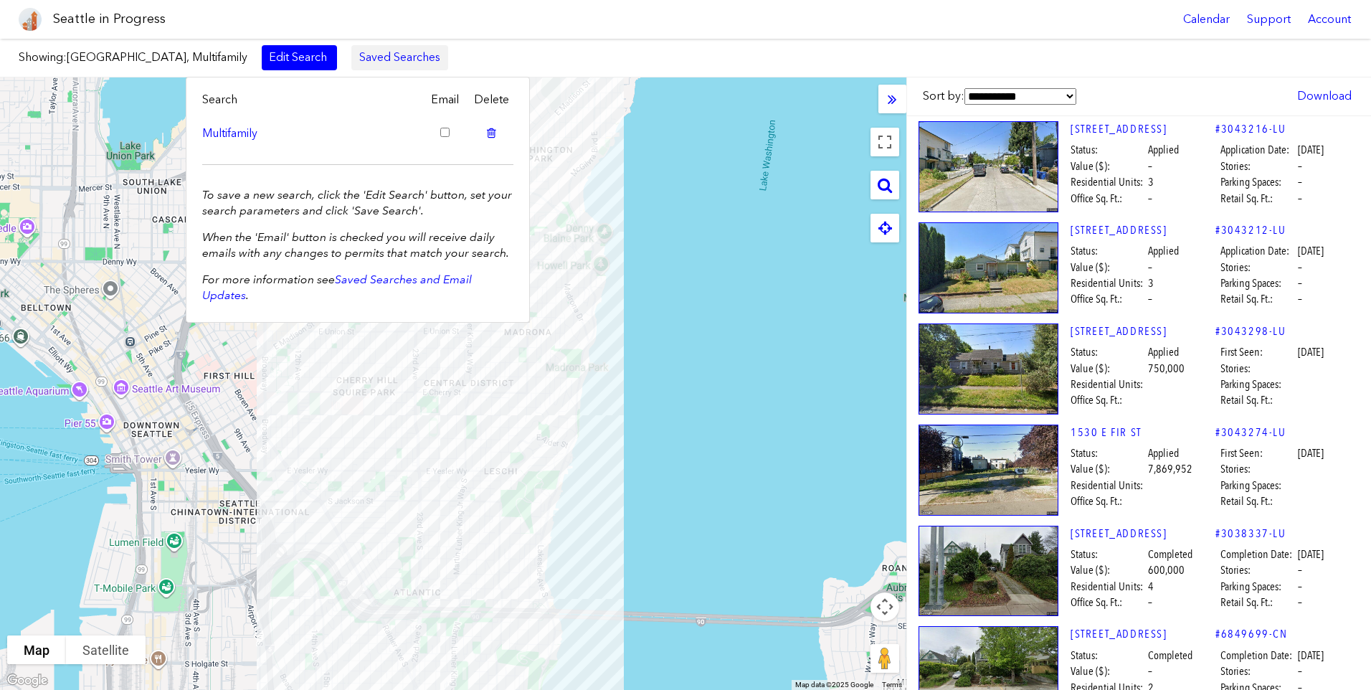
click at [351, 59] on link "Saved Searches" at bounding box center [399, 57] width 97 height 24
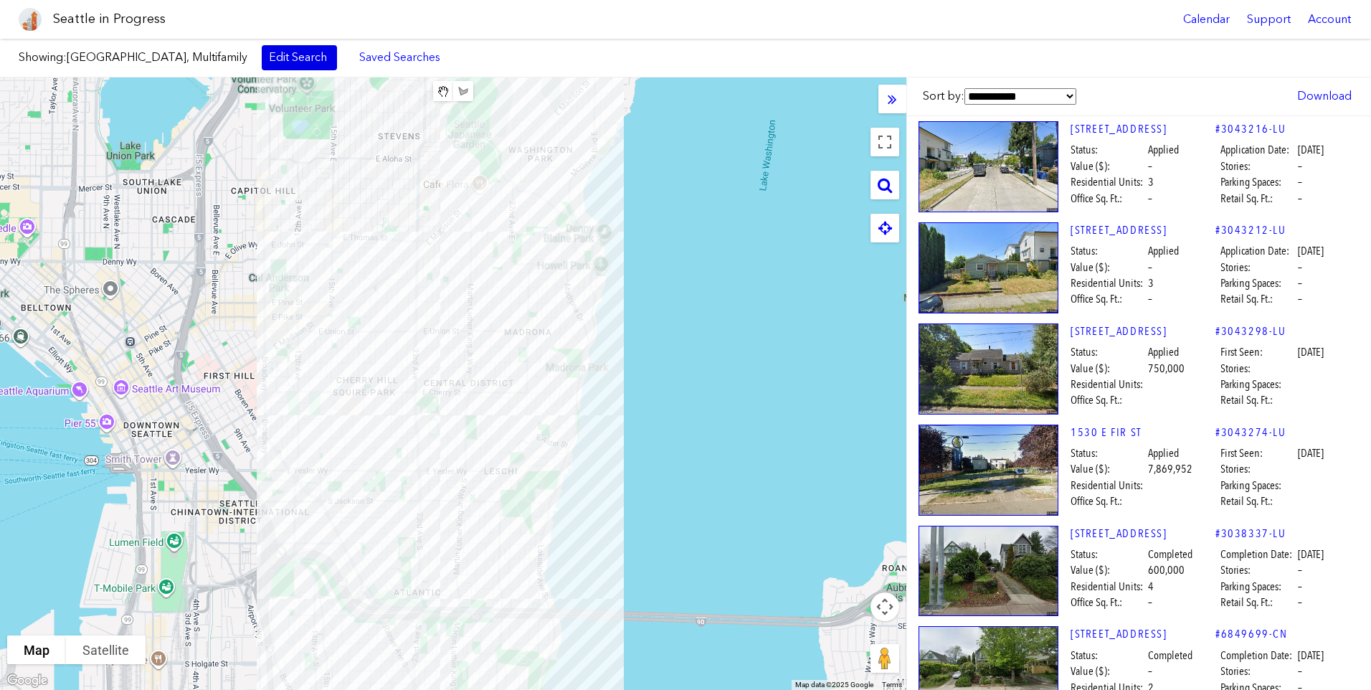
click at [293, 59] on link "Edit Search" at bounding box center [299, 57] width 75 height 24
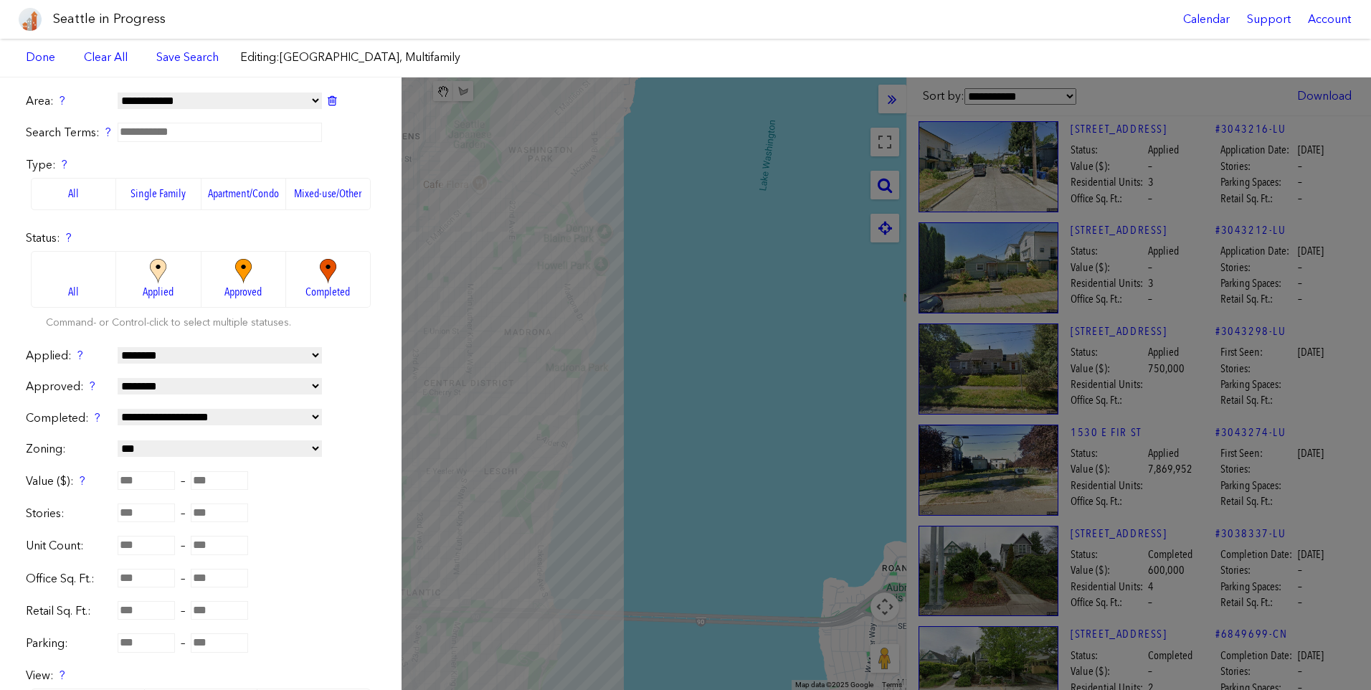
click at [260, 99] on select "**********" at bounding box center [220, 100] width 204 height 16
click at [272, 85] on div "**********" at bounding box center [200, 383] width 401 height 612
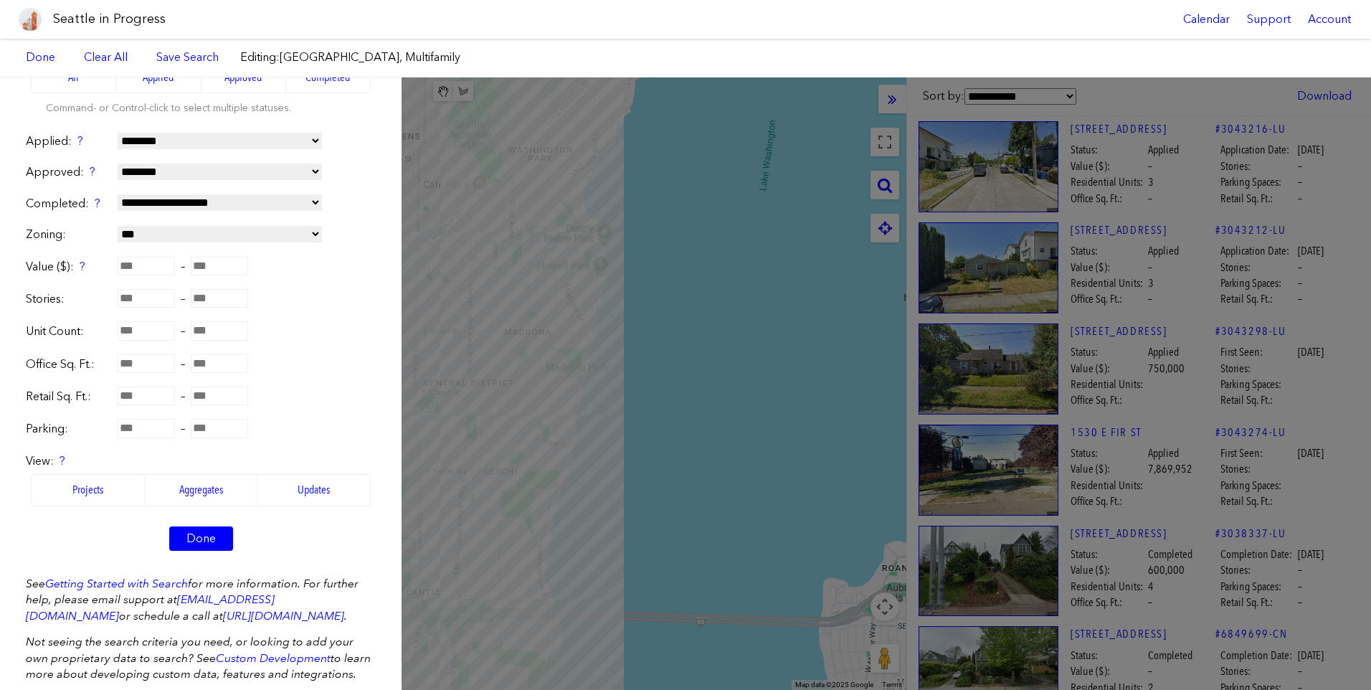
scroll to position [215, 0]
click at [201, 536] on link "Done" at bounding box center [201, 537] width 64 height 24
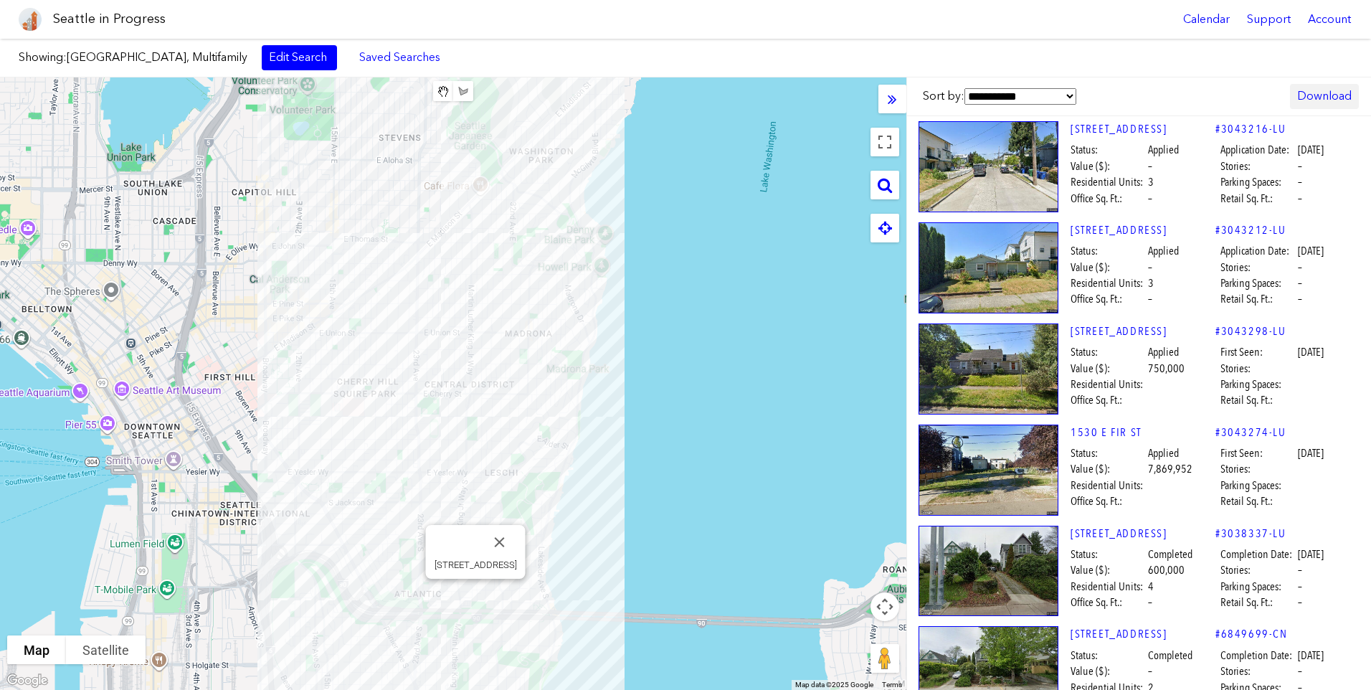
click at [1315, 89] on link "Download" at bounding box center [1324, 96] width 69 height 24
click at [1263, 153] on link "Excel" at bounding box center [1279, 164] width 141 height 32
click at [262, 57] on link "Edit Search" at bounding box center [299, 57] width 75 height 24
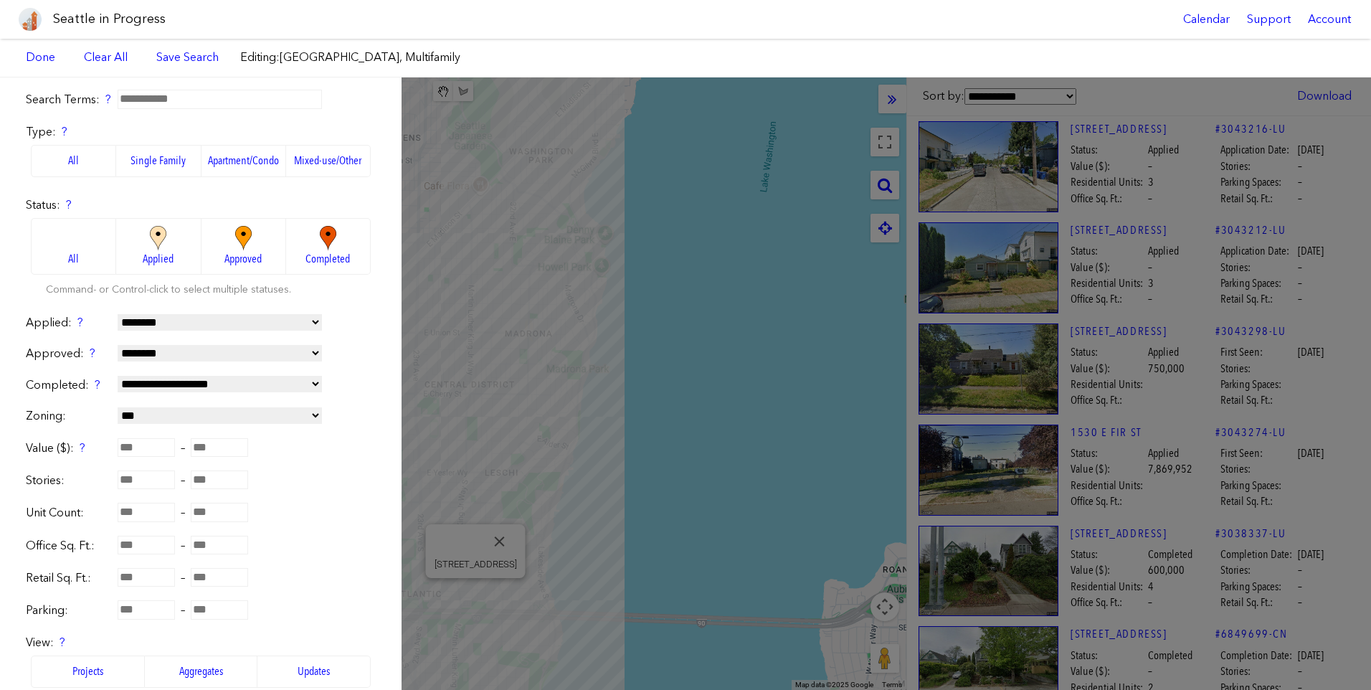
scroll to position [0, 0]
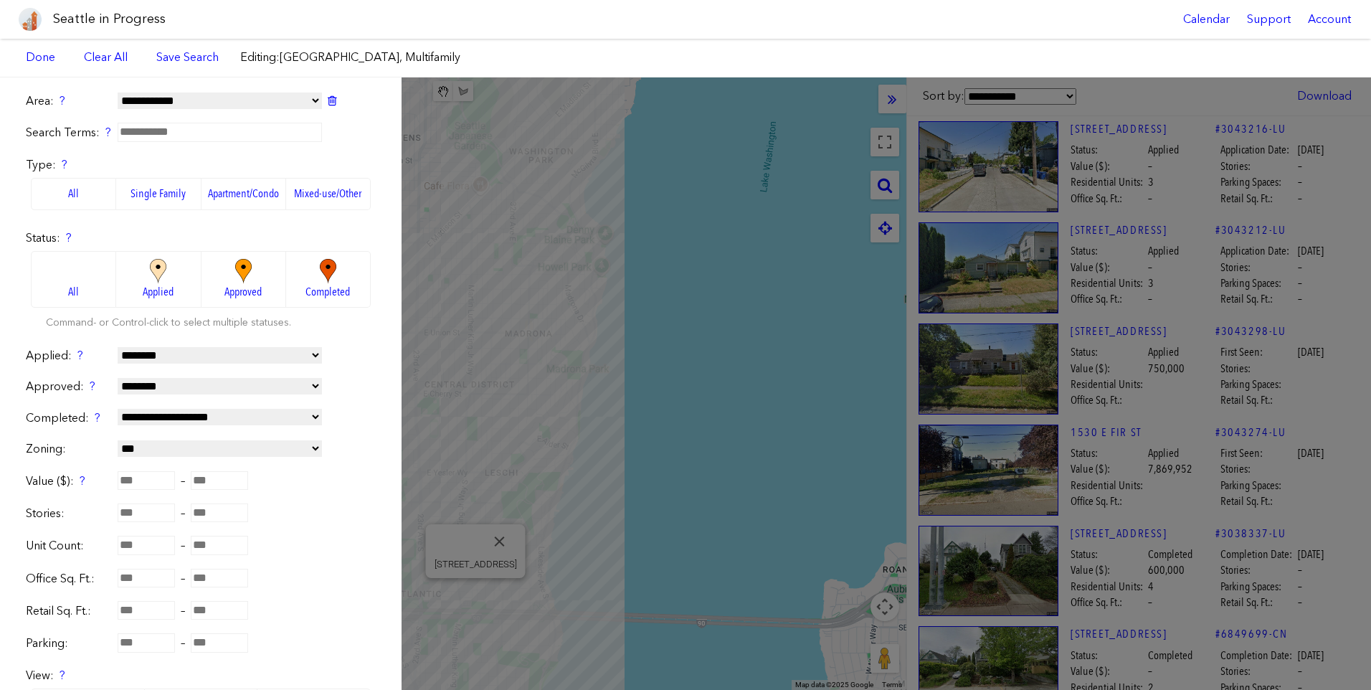
click at [736, 203] on div "**********" at bounding box center [685, 383] width 1371 height 612
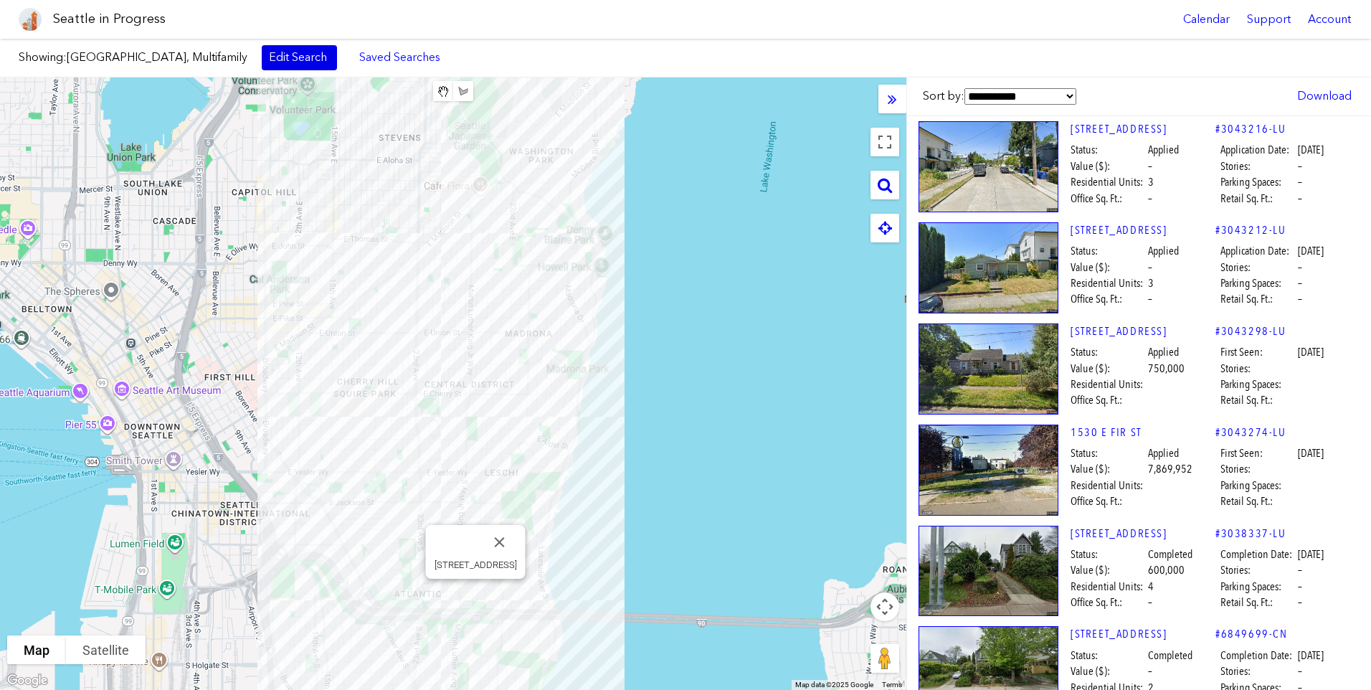
click at [262, 54] on link "Edit Search" at bounding box center [299, 57] width 75 height 24
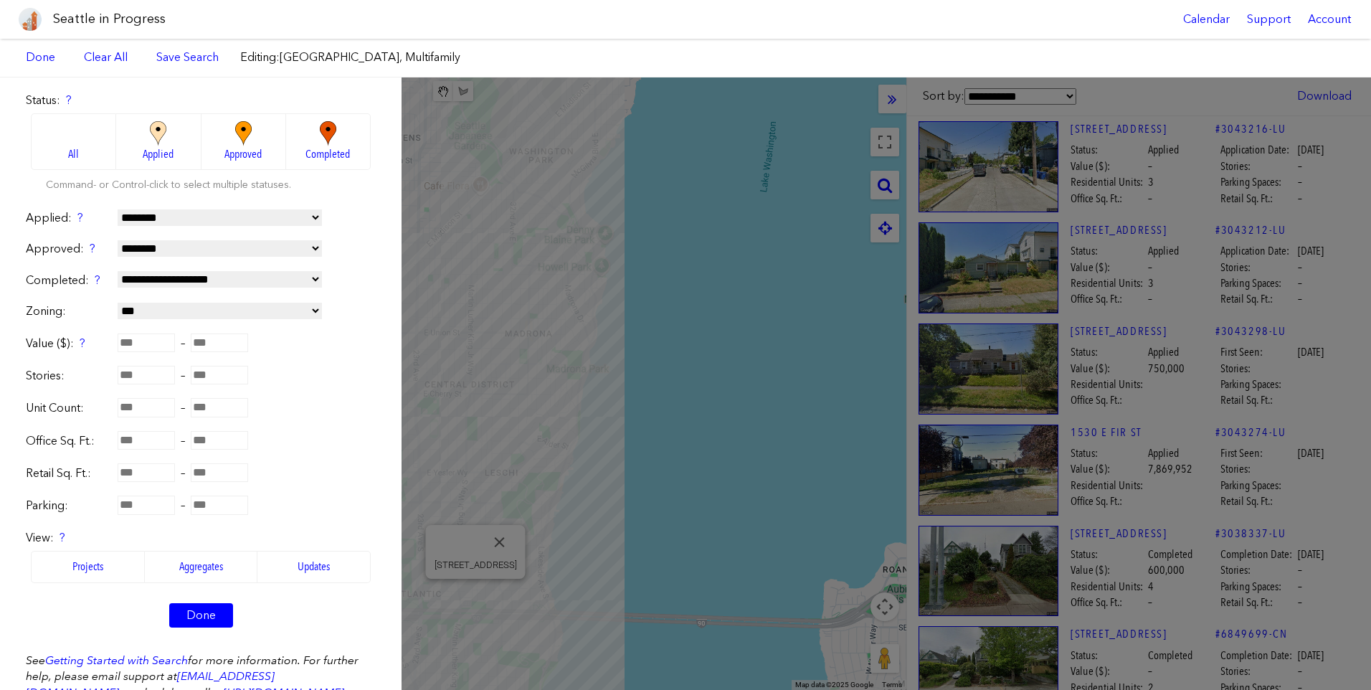
scroll to position [215, 0]
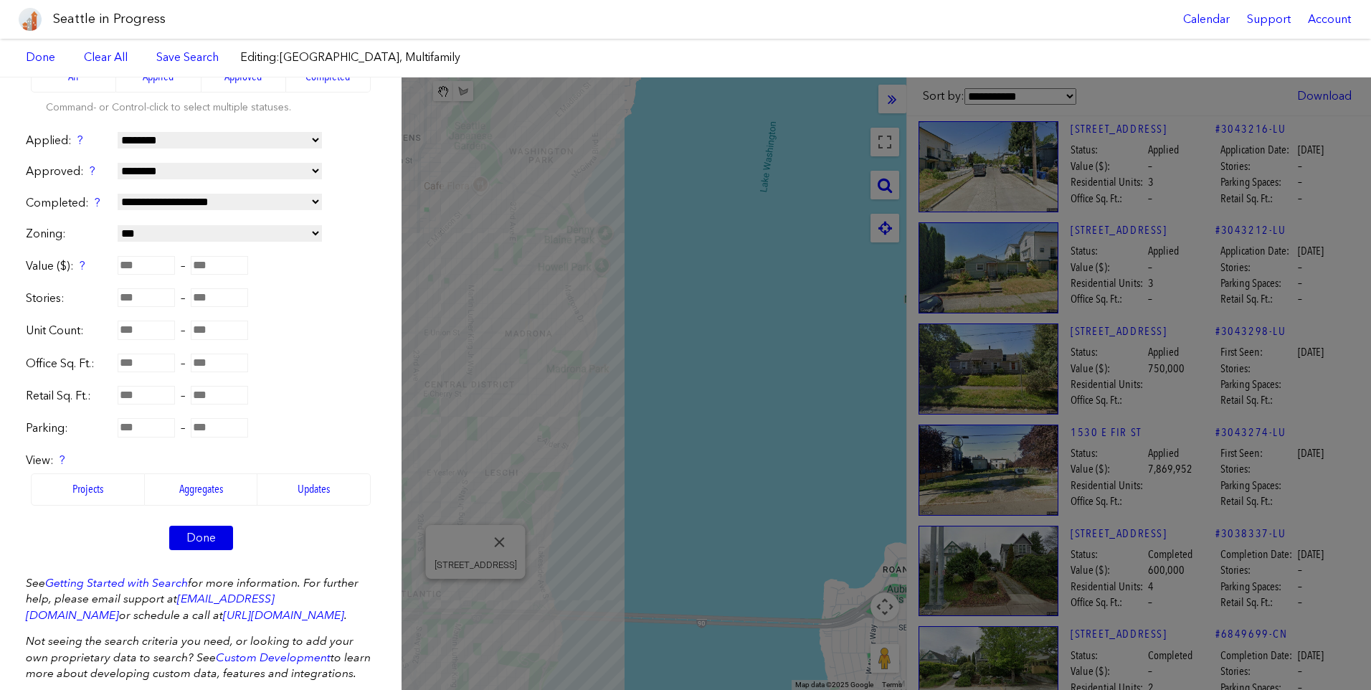
click at [199, 530] on link "Done" at bounding box center [201, 537] width 64 height 24
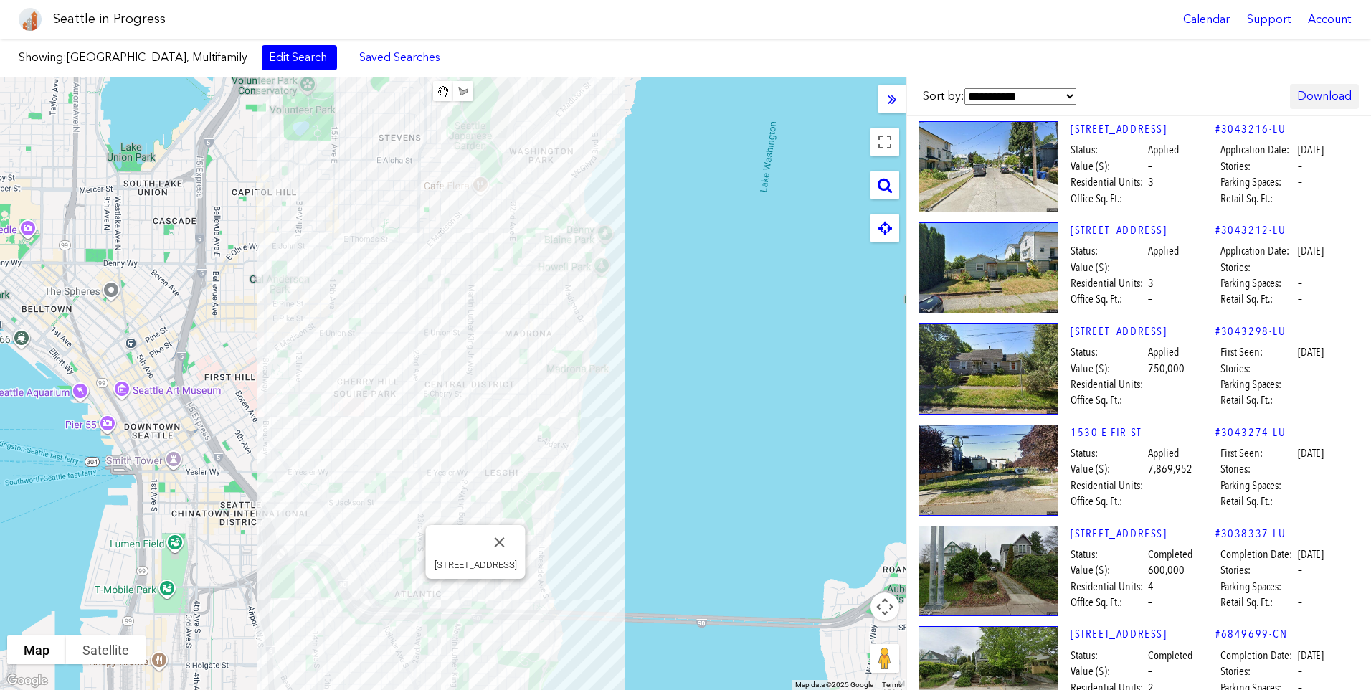
click at [1308, 96] on link "Download" at bounding box center [1324, 96] width 69 height 24
click at [1278, 137] on link "CSV" at bounding box center [1279, 133] width 141 height 32
click at [1323, 99] on link "Download" at bounding box center [1324, 96] width 69 height 24
click at [1204, 80] on div "**********" at bounding box center [1139, 96] width 465 height 39
click at [1313, 94] on link "Download" at bounding box center [1324, 96] width 69 height 24
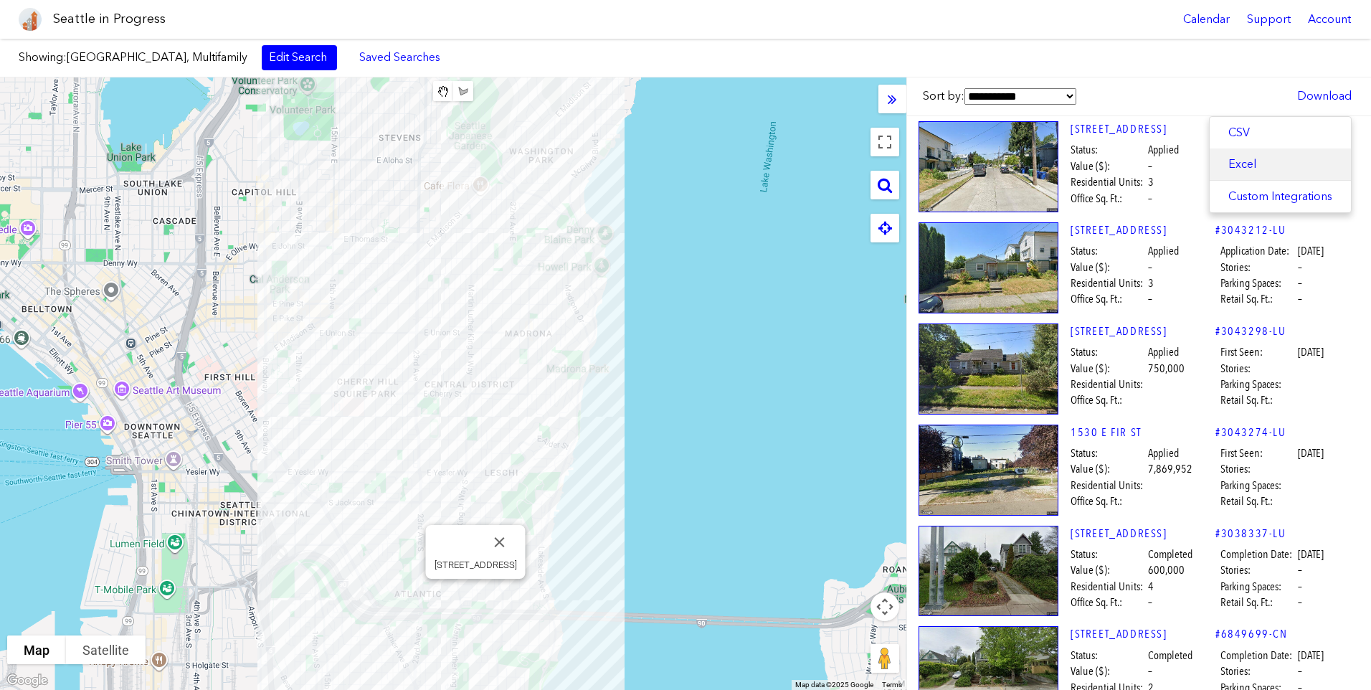
click at [1278, 161] on link "Excel" at bounding box center [1279, 164] width 141 height 32
